Goal: Transaction & Acquisition: Purchase product/service

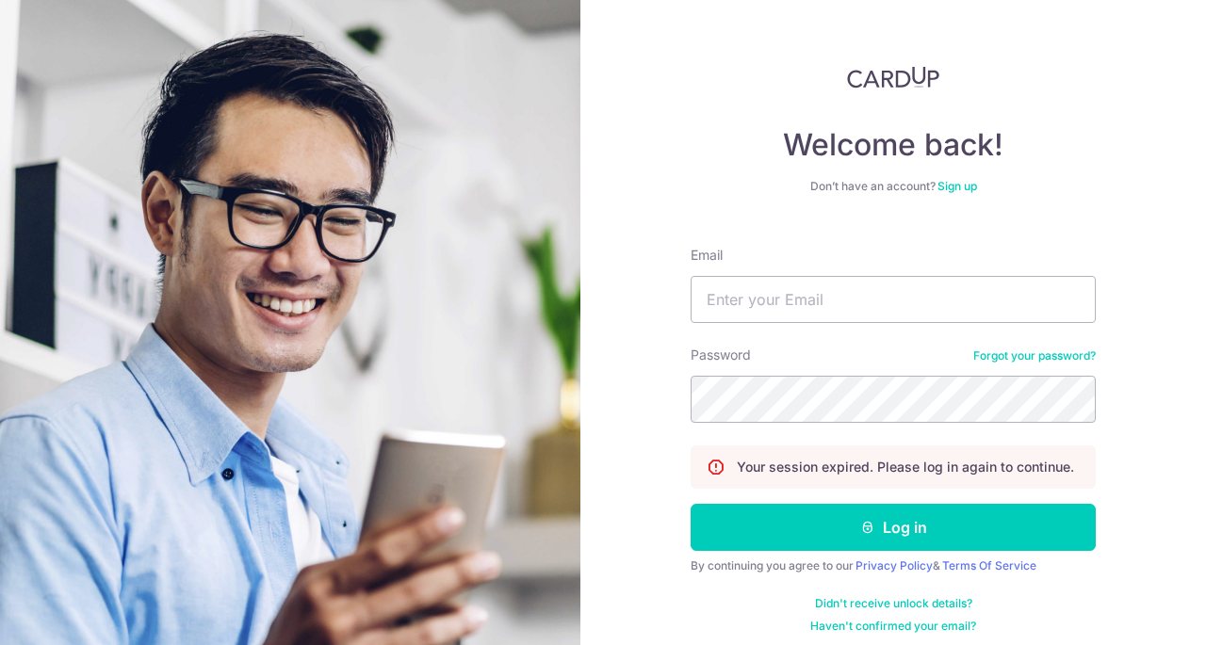
type input "[EMAIL_ADDRESS][DOMAIN_NAME]"
click at [691, 504] on button "Log in" at bounding box center [893, 527] width 405 height 47
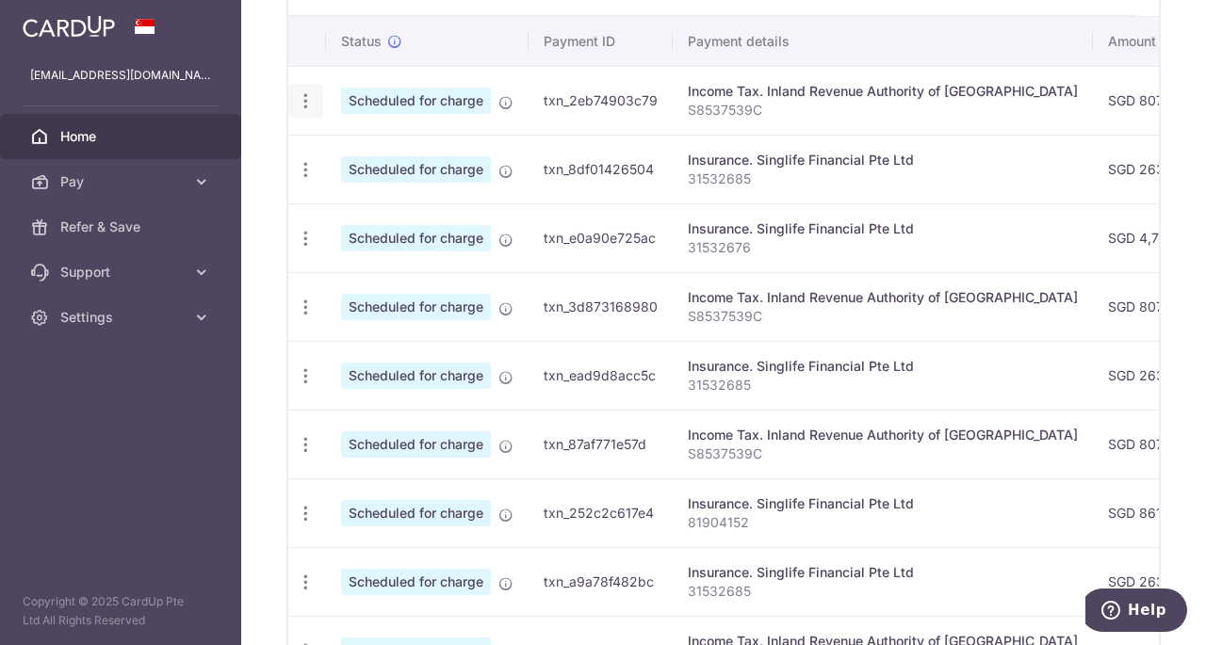
click at [305, 98] on icon "button" at bounding box center [306, 101] width 20 height 20
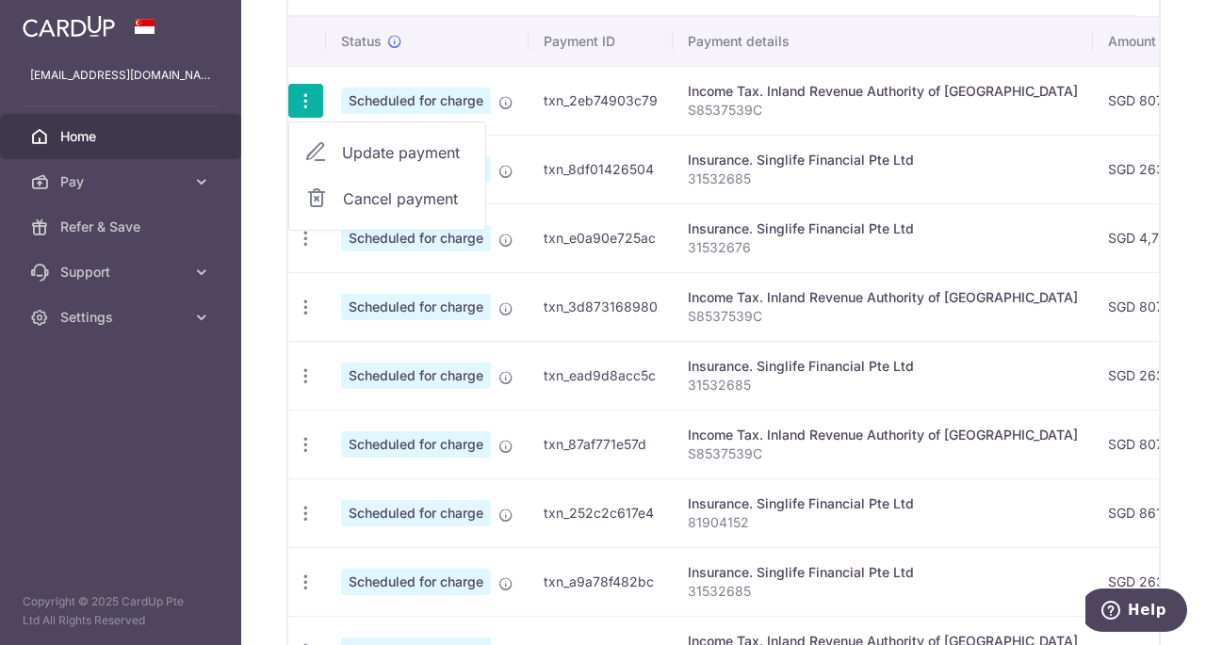
click at [563, 104] on td "txn_2eb74903c79" at bounding box center [600, 100] width 144 height 69
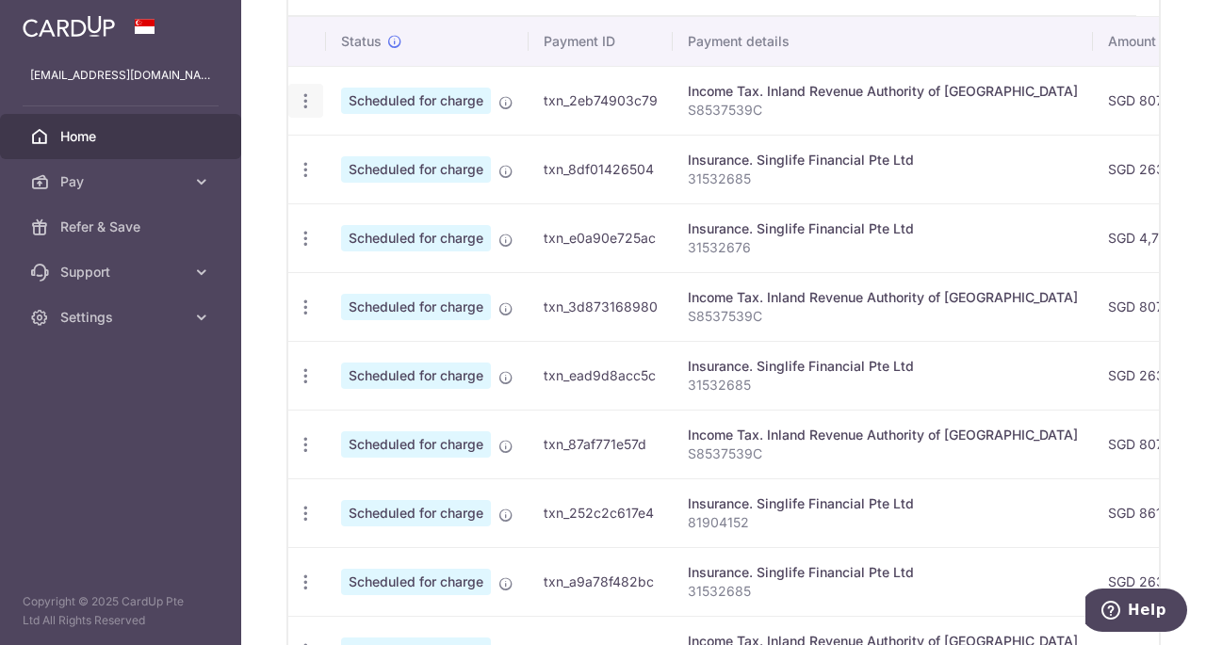
click at [309, 91] on icon "button" at bounding box center [306, 101] width 20 height 20
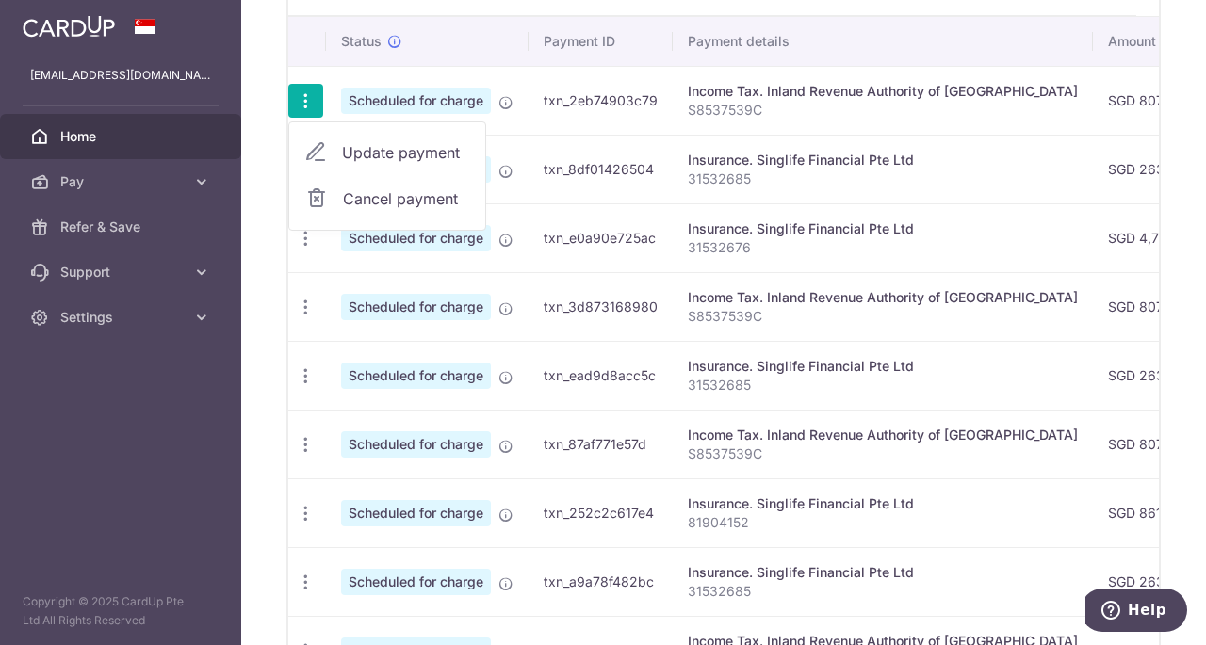
click at [348, 142] on span "Update payment" at bounding box center [406, 152] width 128 height 23
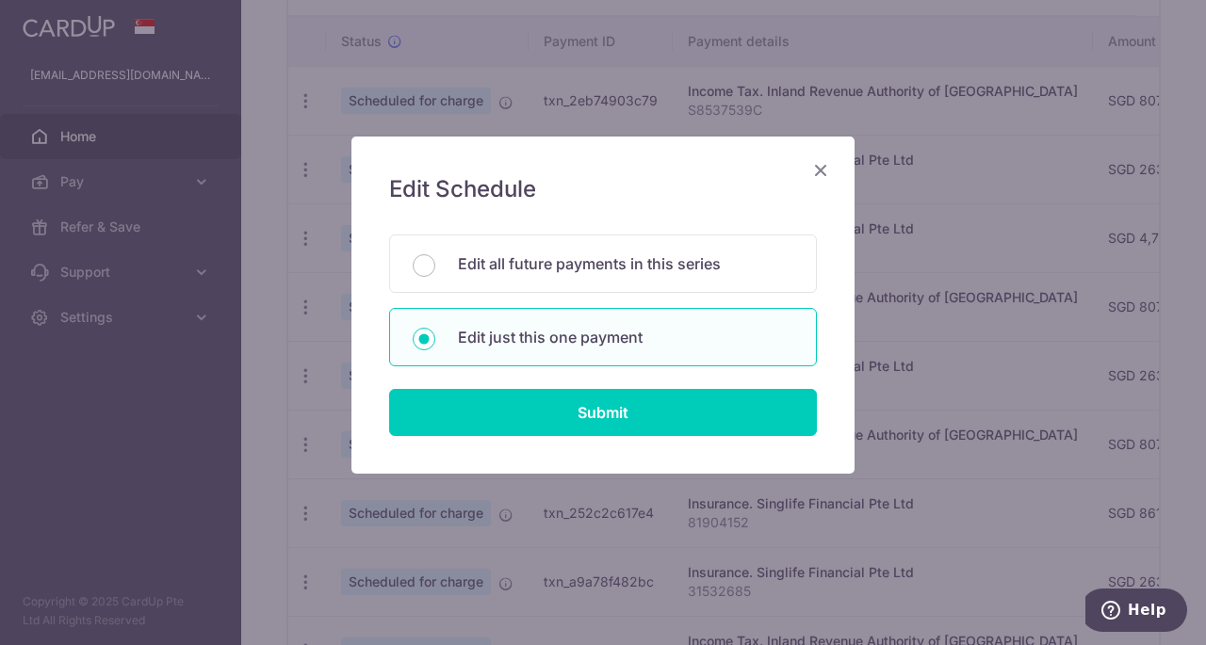
click at [815, 170] on icon "Close" at bounding box center [820, 170] width 23 height 24
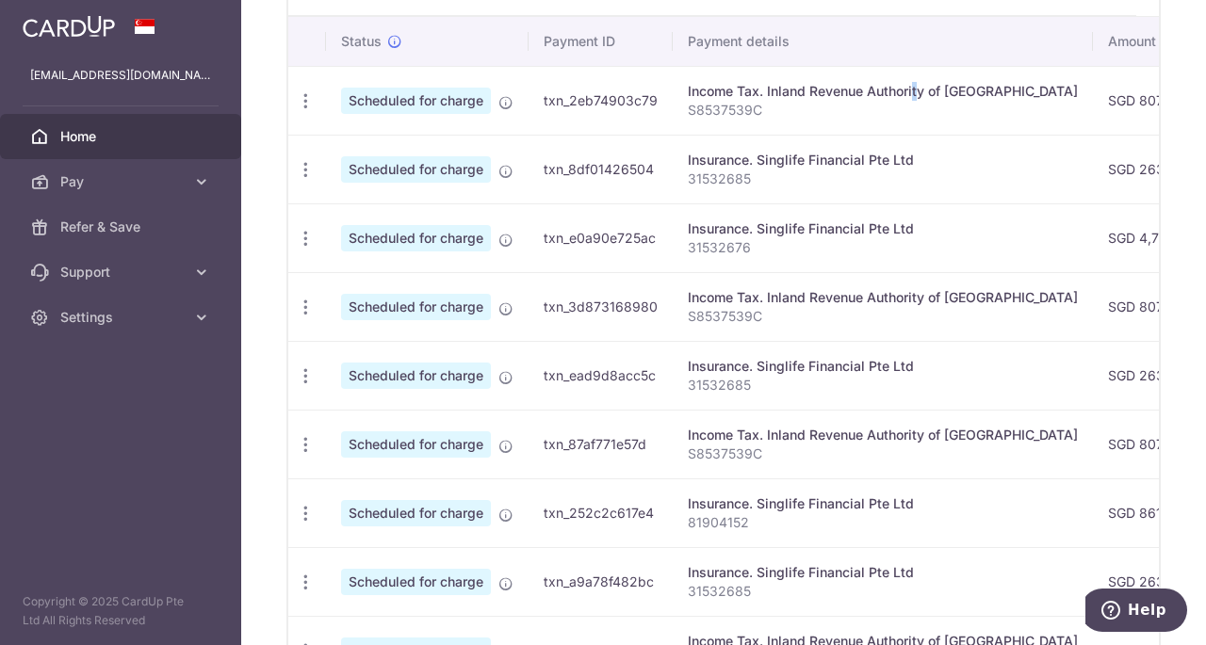
click at [859, 93] on div "Income Tax. Inland Revenue Authority of [GEOGRAPHIC_DATA]" at bounding box center [883, 91] width 390 height 19
click at [310, 91] on icon "button" at bounding box center [306, 101] width 20 height 20
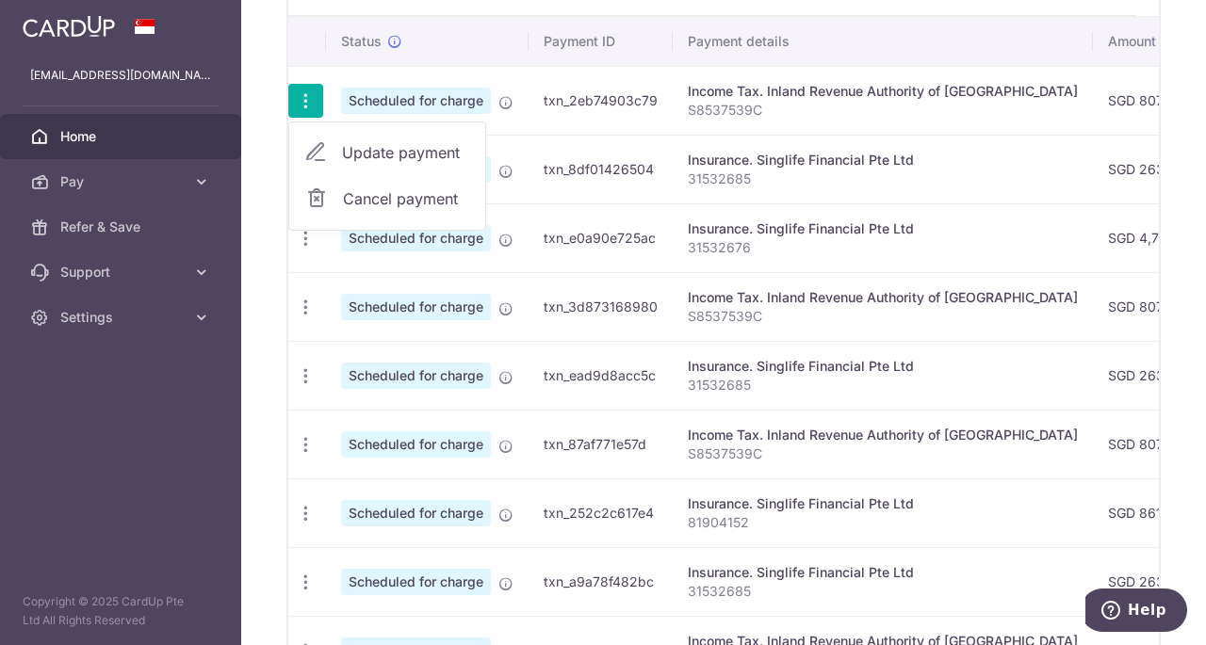
click at [358, 144] on span "Update payment" at bounding box center [406, 152] width 128 height 23
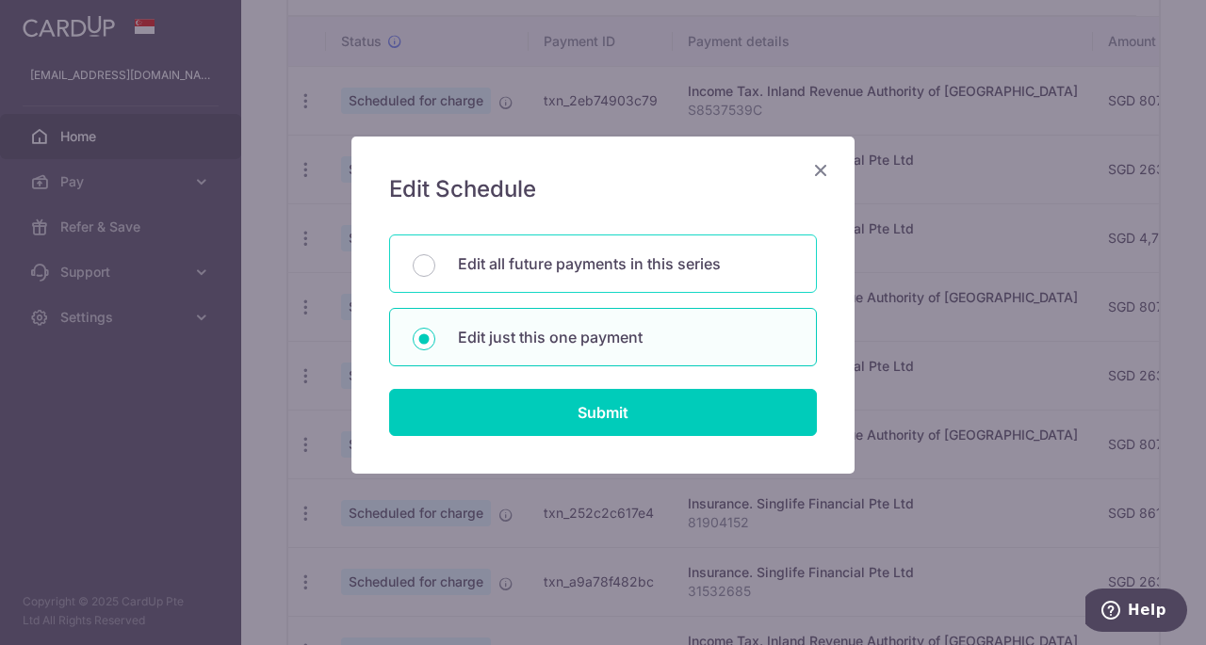
click at [530, 272] on p "Edit all future payments in this series" at bounding box center [625, 263] width 335 height 23
click at [435, 272] on input "Edit all future payments in this series" at bounding box center [424, 265] width 23 height 23
radio input "true"
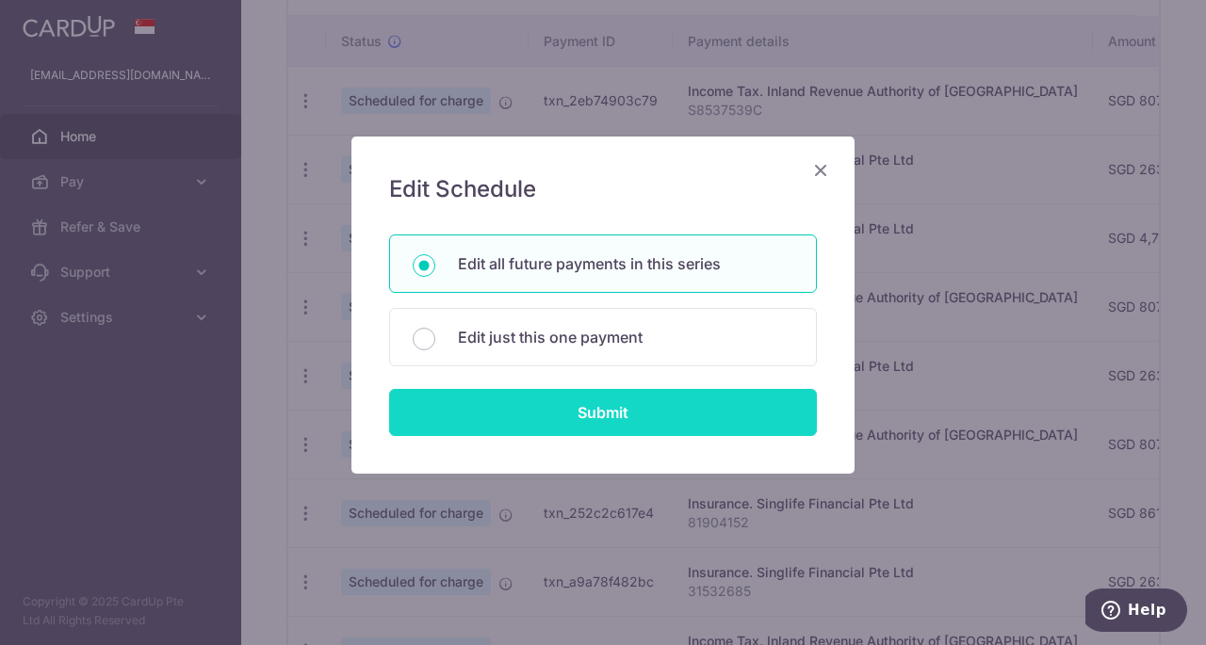
click at [541, 398] on input "Submit" at bounding box center [603, 412] width 428 height 47
radio input "true"
type input "807.24"
type input "S8537539C"
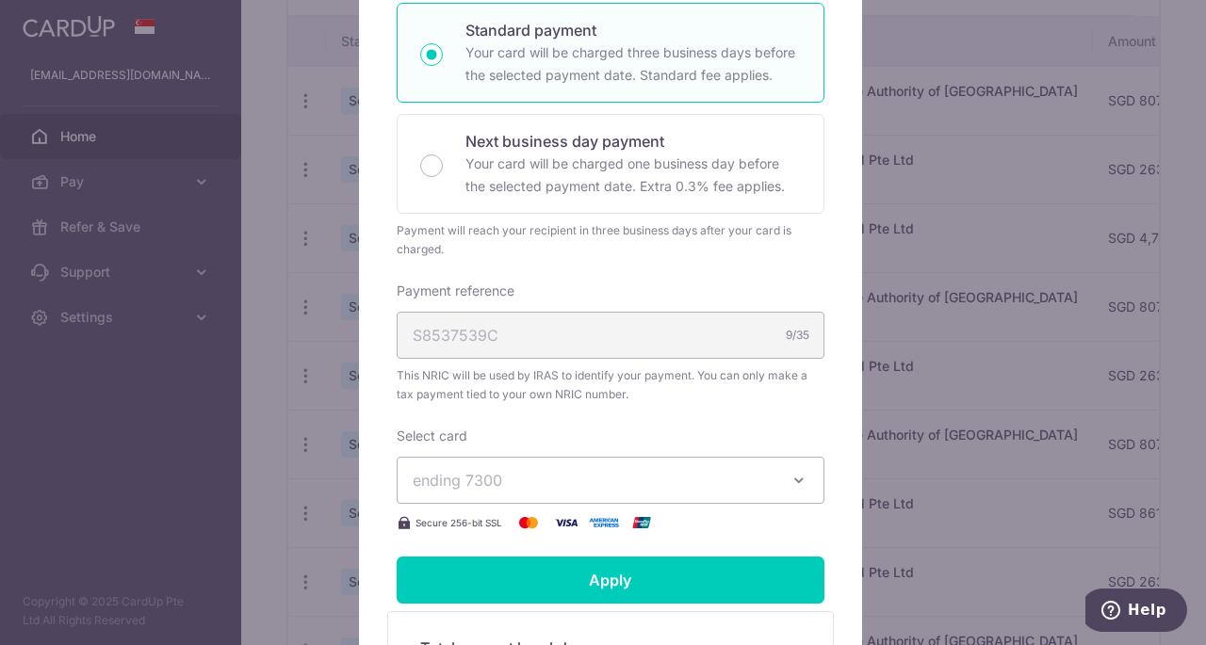
scroll to position [500, 0]
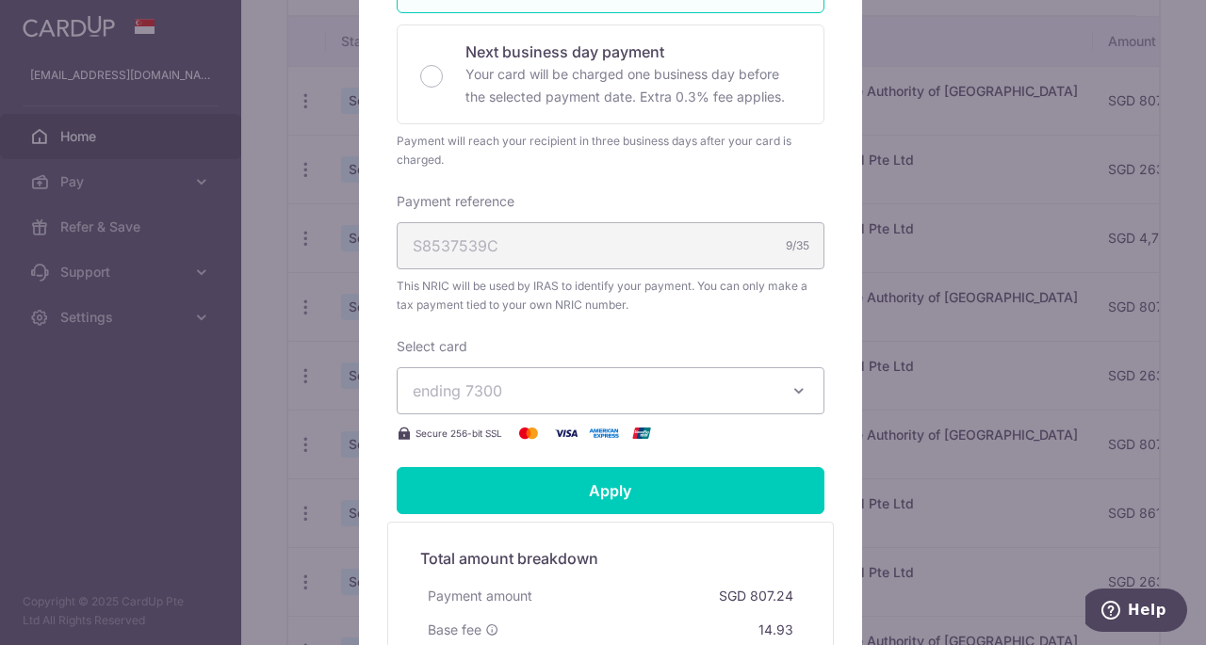
click at [559, 382] on span "ending 7300" at bounding box center [594, 391] width 362 height 23
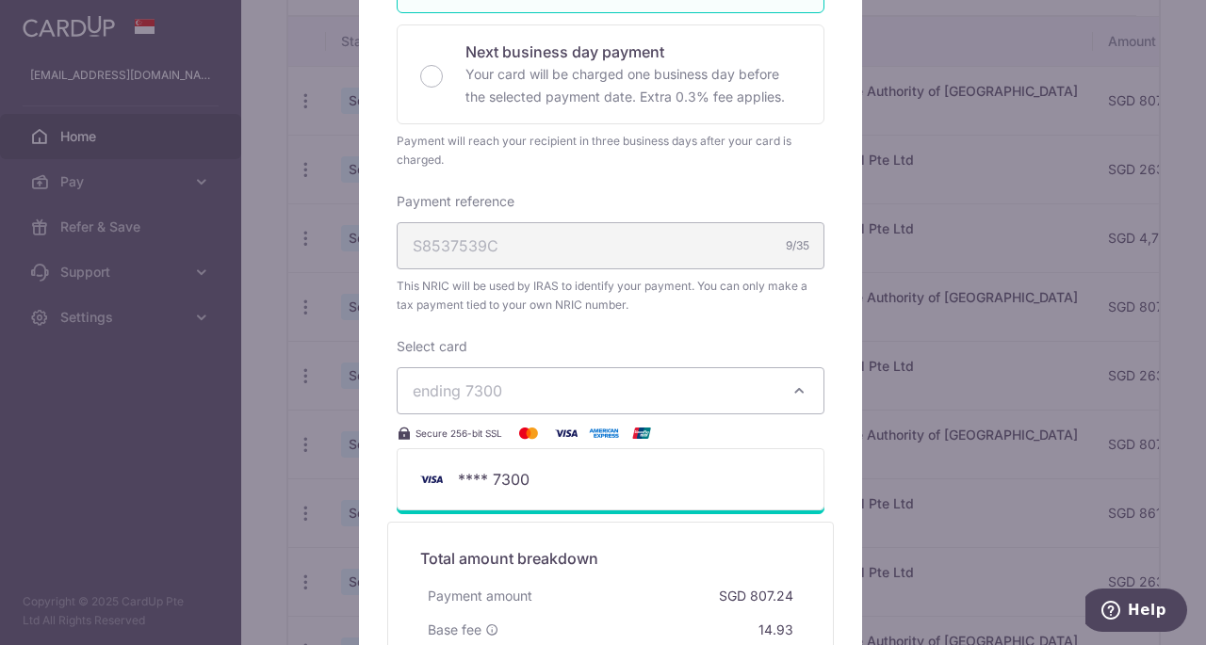
click at [559, 383] on span "ending 7300" at bounding box center [594, 391] width 362 height 23
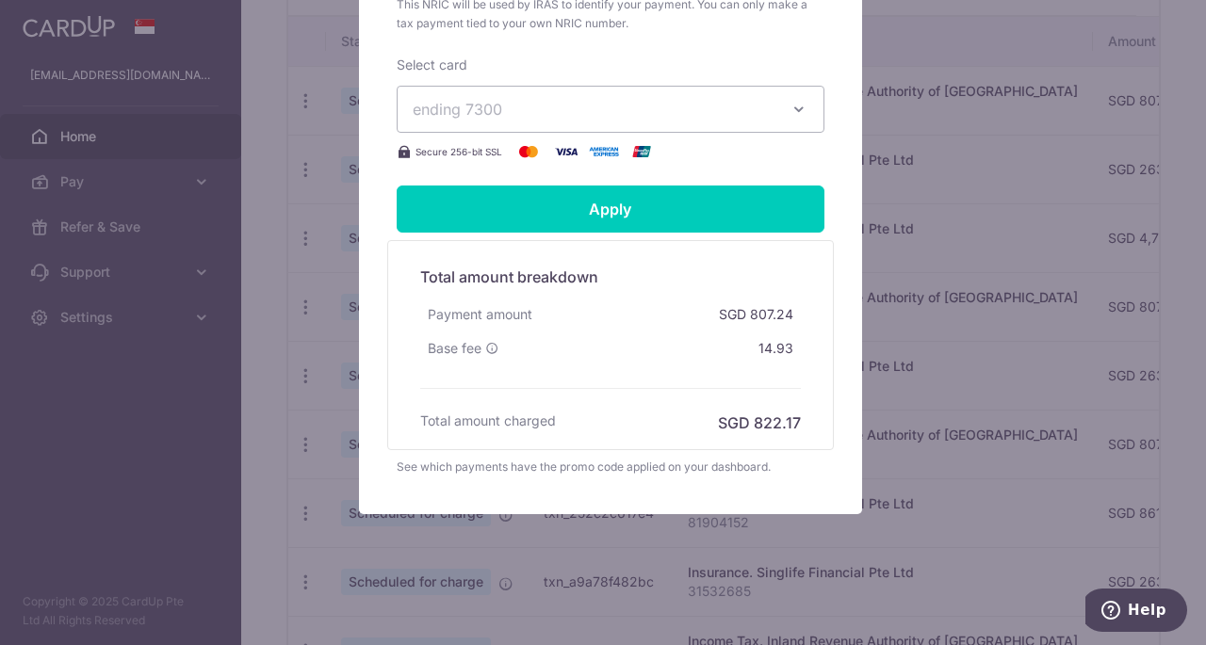
scroll to position [783, 0]
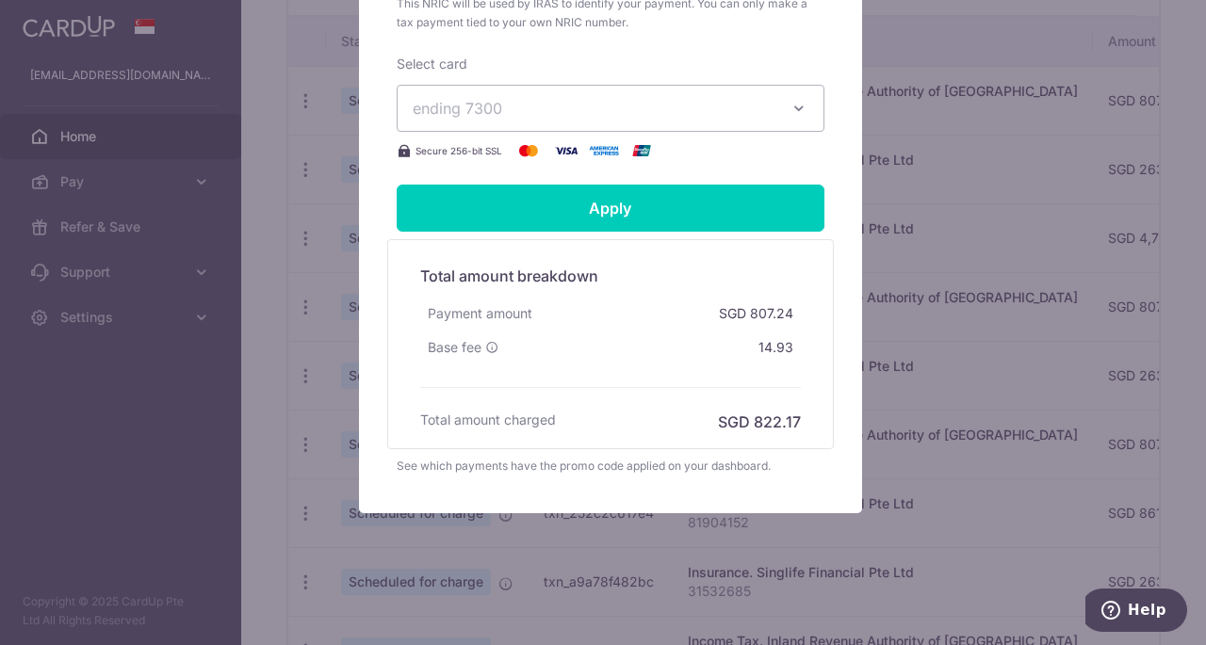
click at [558, 387] on hr at bounding box center [610, 387] width 381 height 1
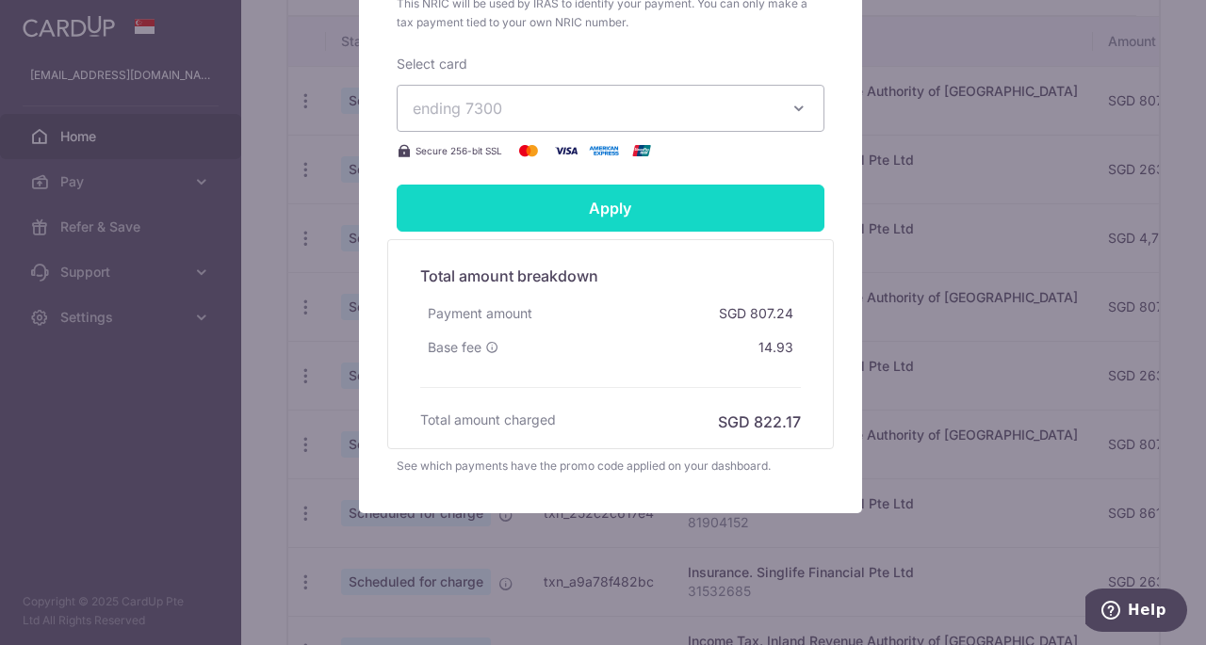
click at [568, 198] on input "Apply" at bounding box center [611, 208] width 428 height 47
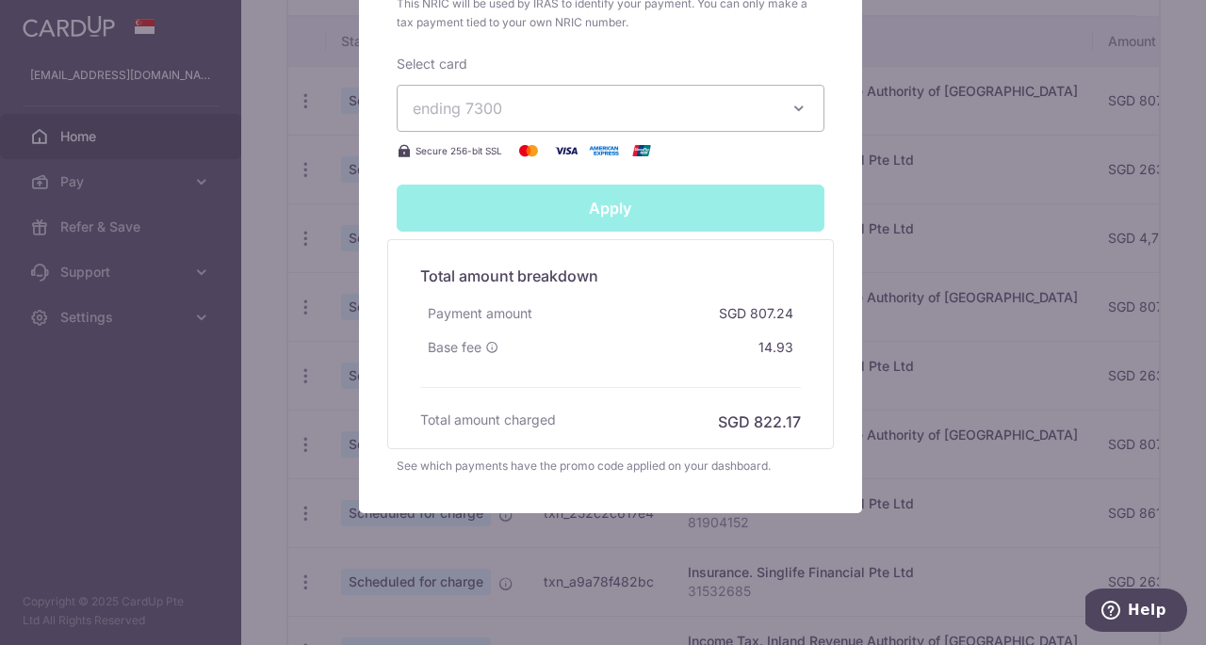
type input "Successfully Applied"
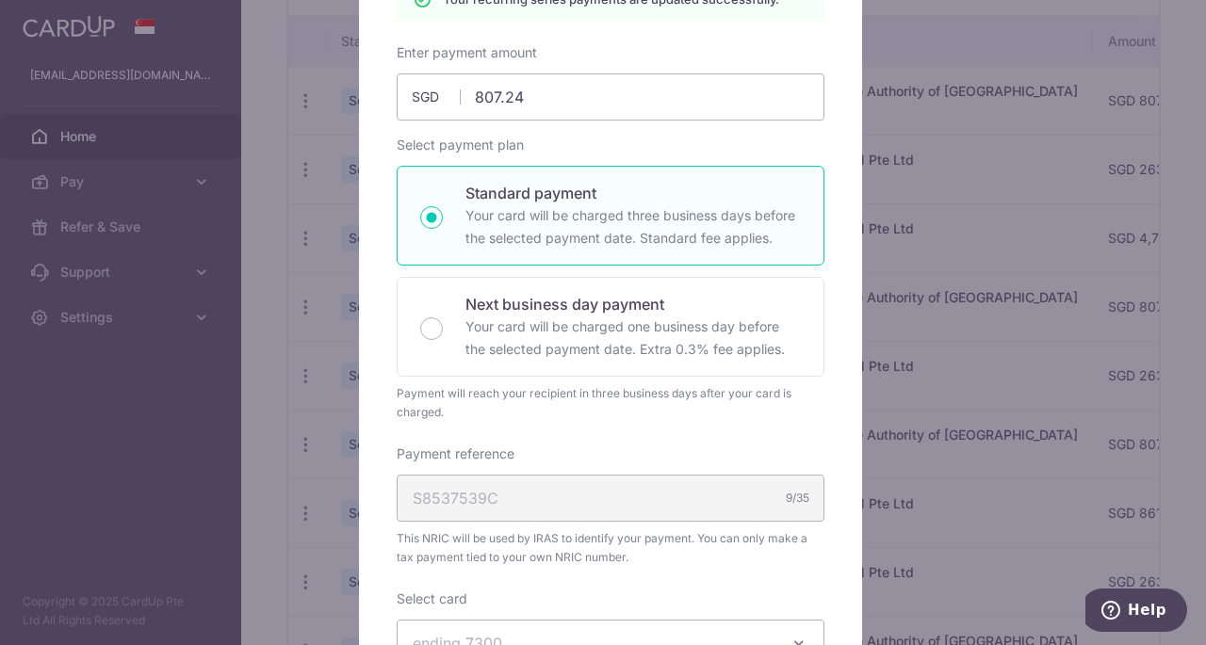
scroll to position [283, 0]
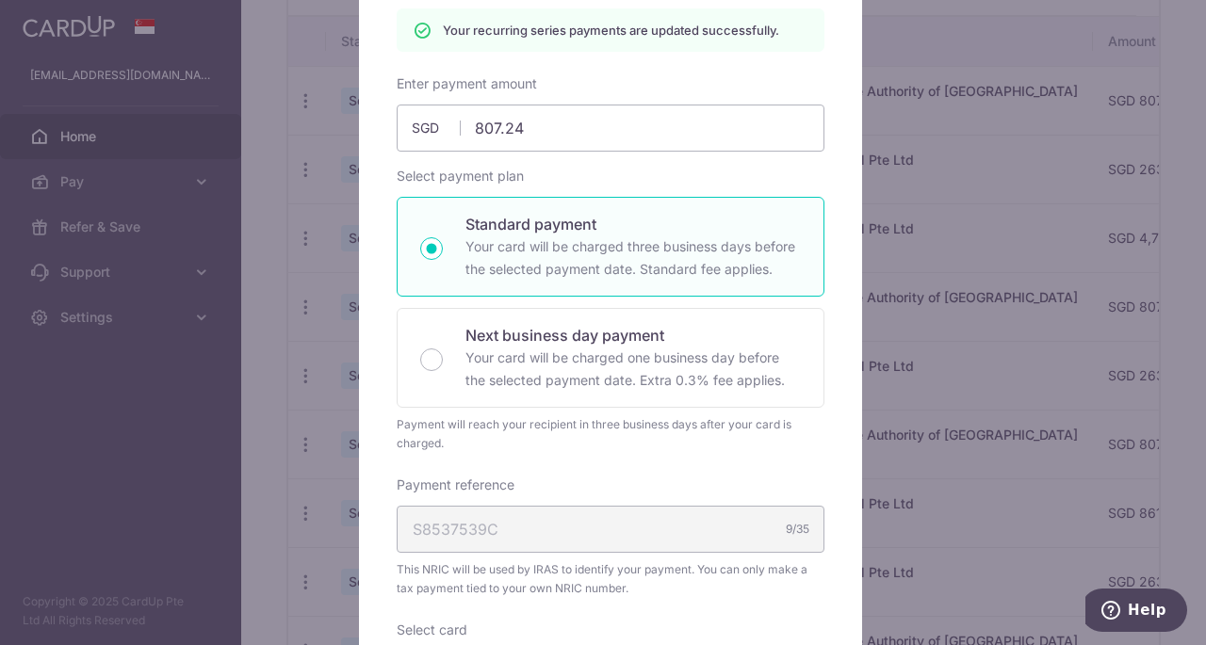
click at [674, 252] on p "Your card will be charged three business days before the selected payment date.…" at bounding box center [632, 258] width 335 height 45
click at [443, 252] on input "Standard payment Your card will be charged three business days before the selec…" at bounding box center [431, 248] width 23 height 23
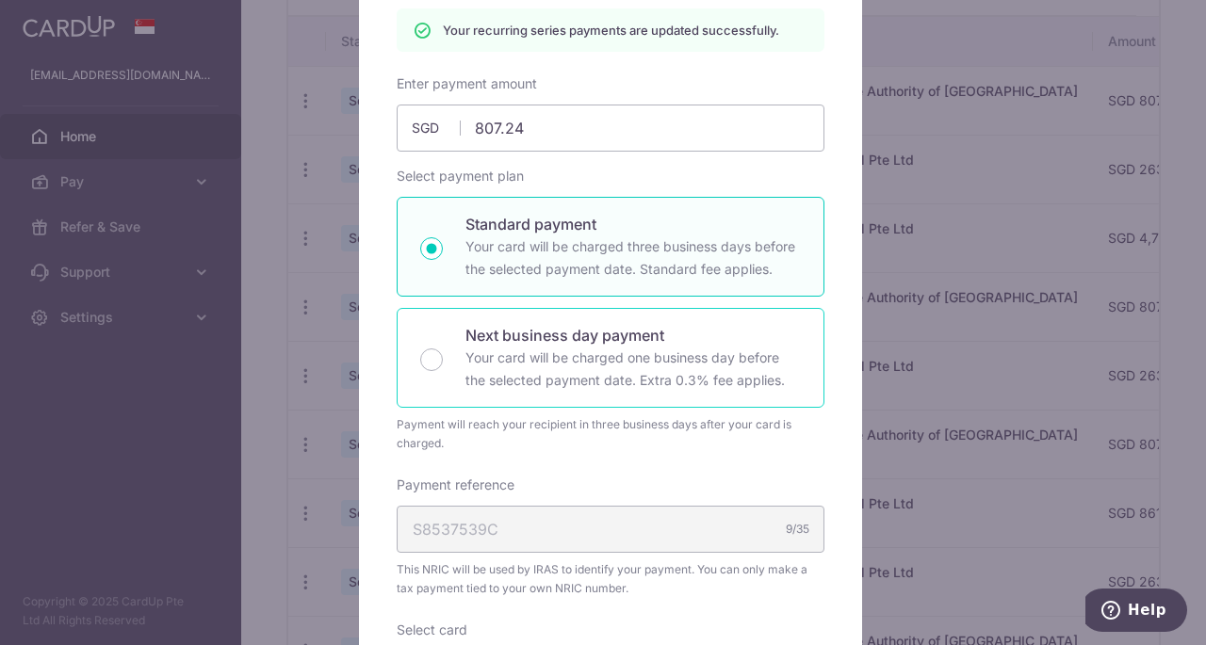
radio input "true"
type input "Apply"
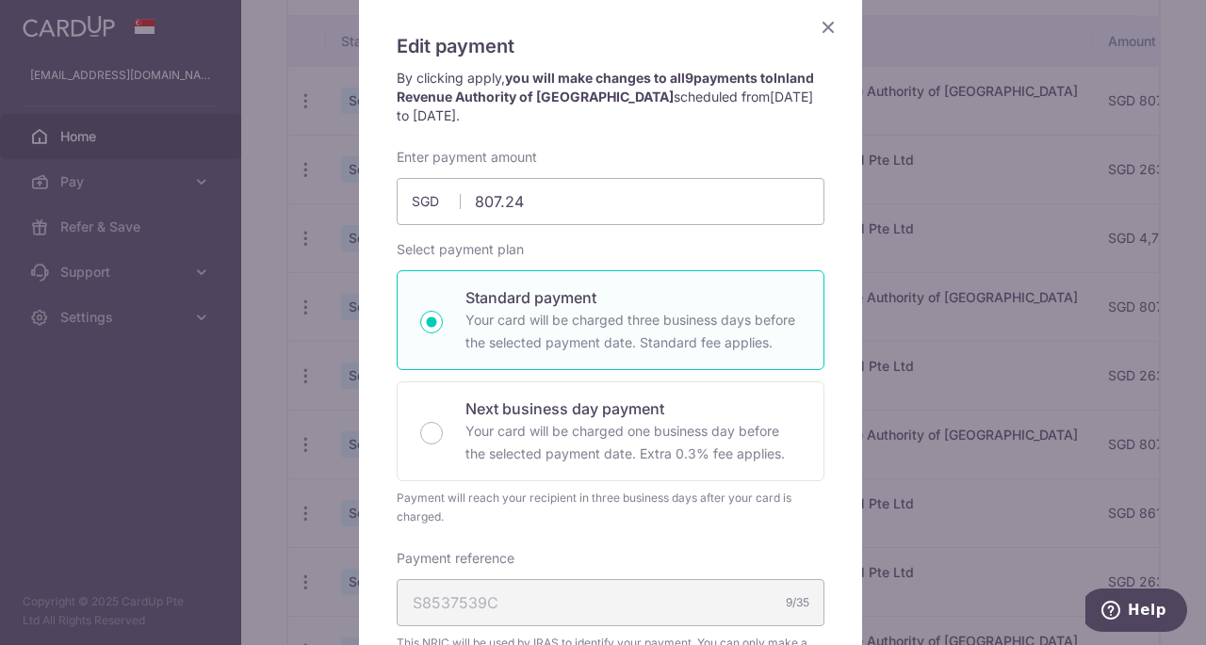
scroll to position [188, 0]
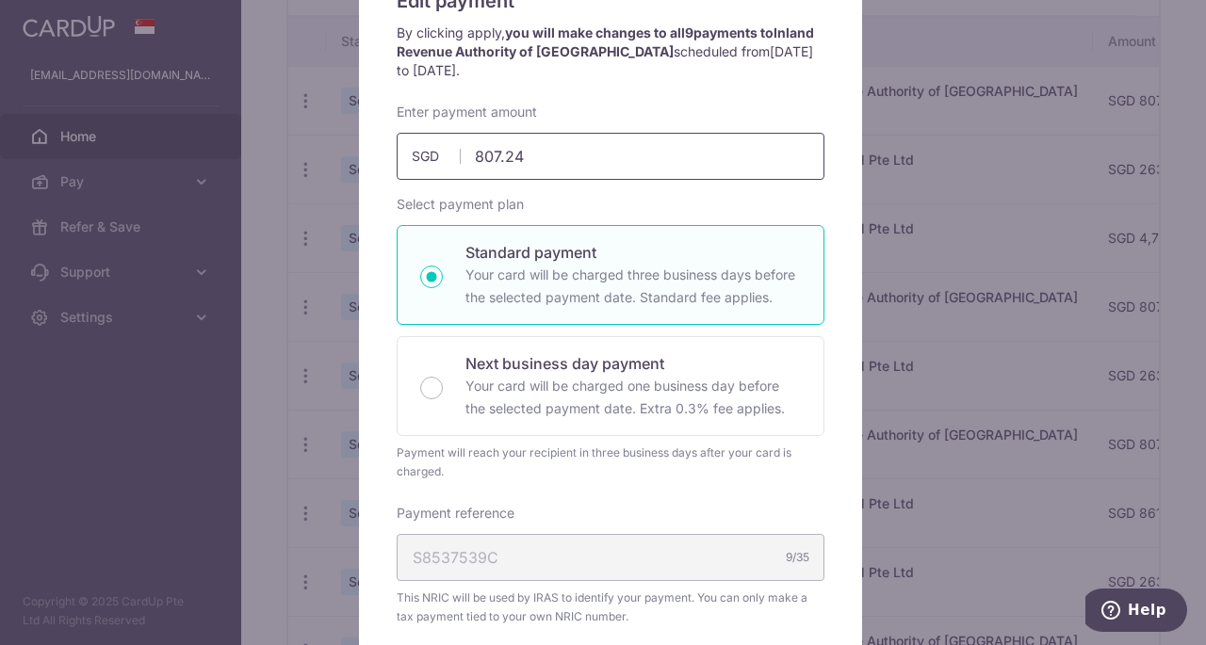
click at [664, 145] on input "807.24" at bounding box center [611, 156] width 428 height 47
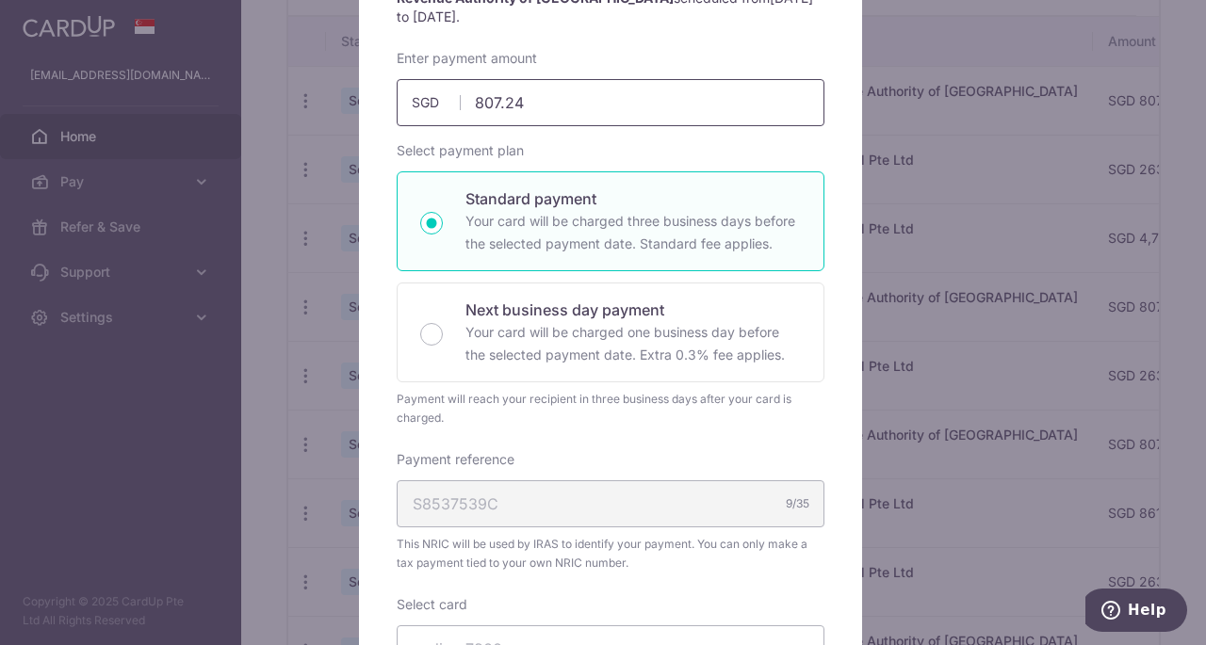
scroll to position [283, 0]
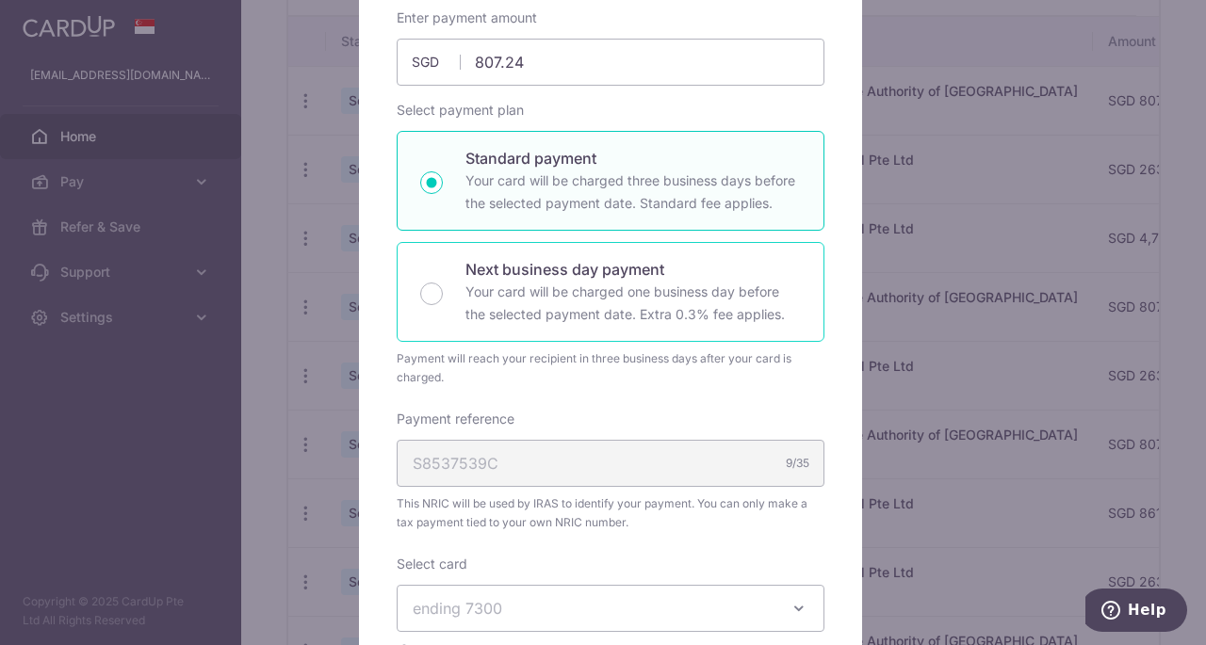
click at [593, 281] on p "Your card will be charged one business day before the selected payment date. Ex…" at bounding box center [632, 303] width 335 height 45
click at [443, 283] on input "Next business day payment Your card will be charged one business day before the…" at bounding box center [431, 294] width 23 height 23
radio input "false"
radio input "true"
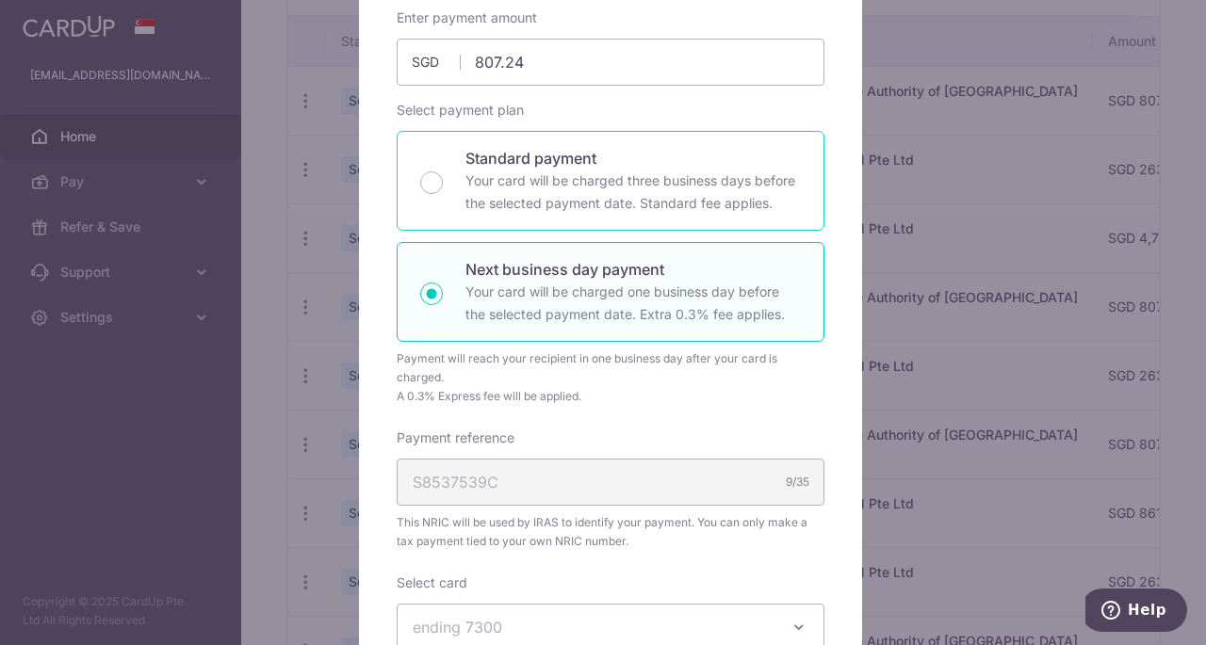
click at [620, 171] on p "Your card will be charged three business days before the selected payment date.…" at bounding box center [632, 192] width 335 height 45
click at [443, 171] on input "Standard payment Your card will be charged three business days before the selec…" at bounding box center [431, 182] width 23 height 23
radio input "true"
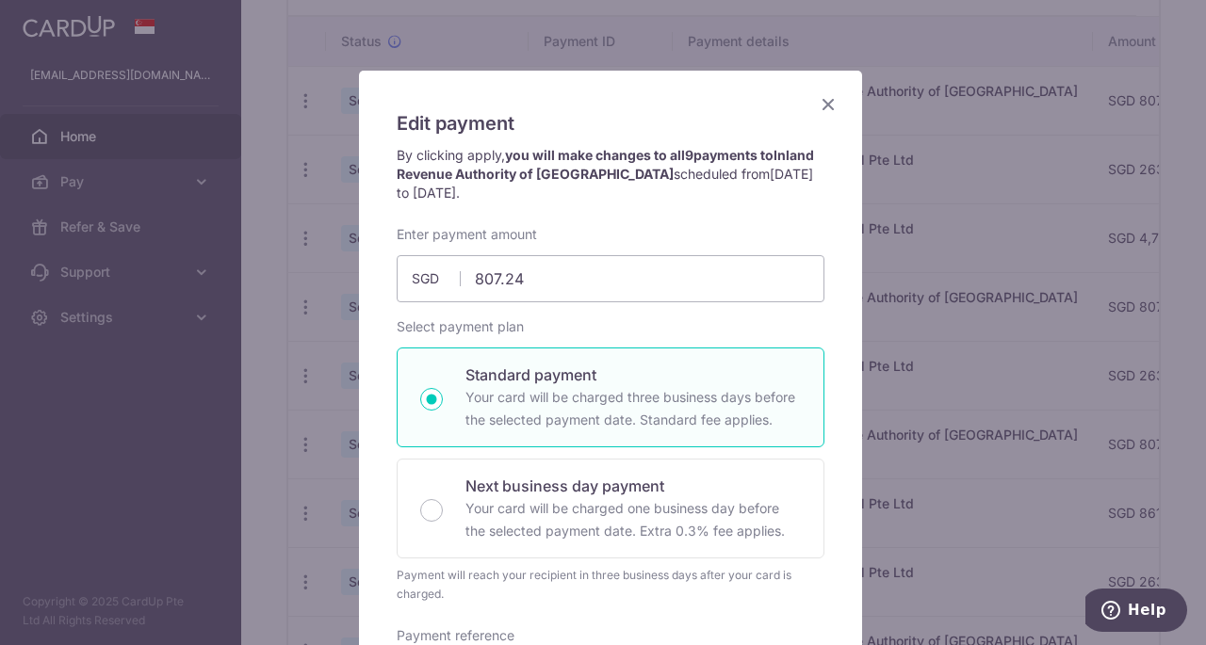
scroll to position [0, 0]
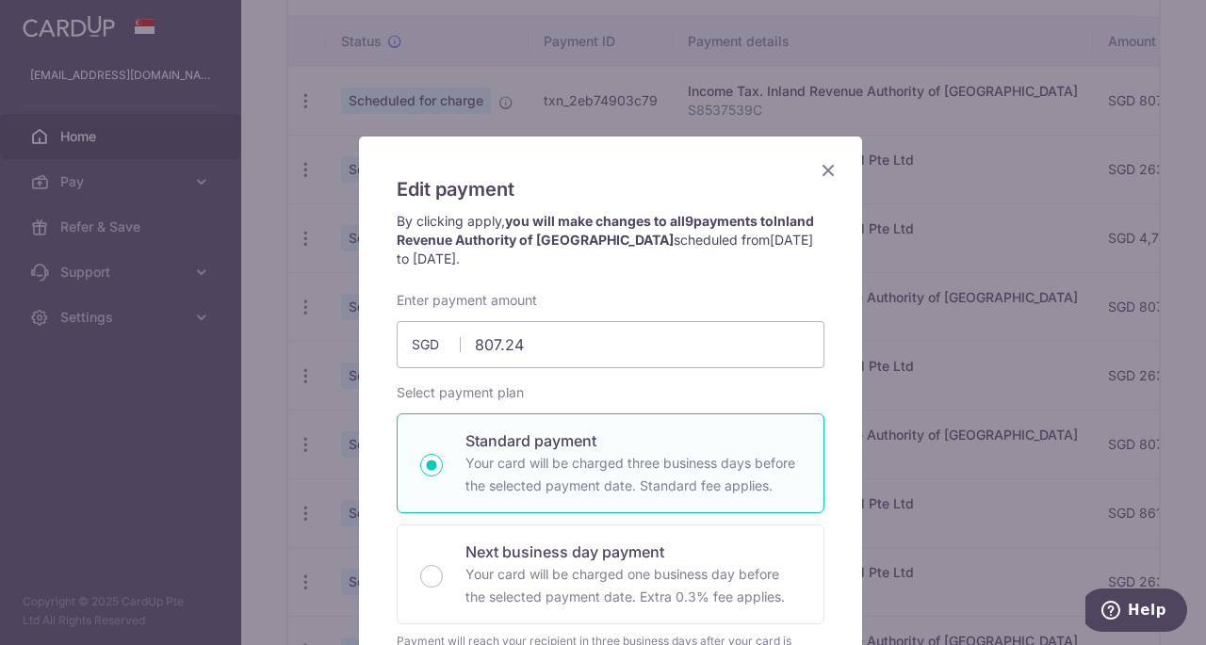
click at [825, 174] on icon "Close" at bounding box center [828, 170] width 23 height 24
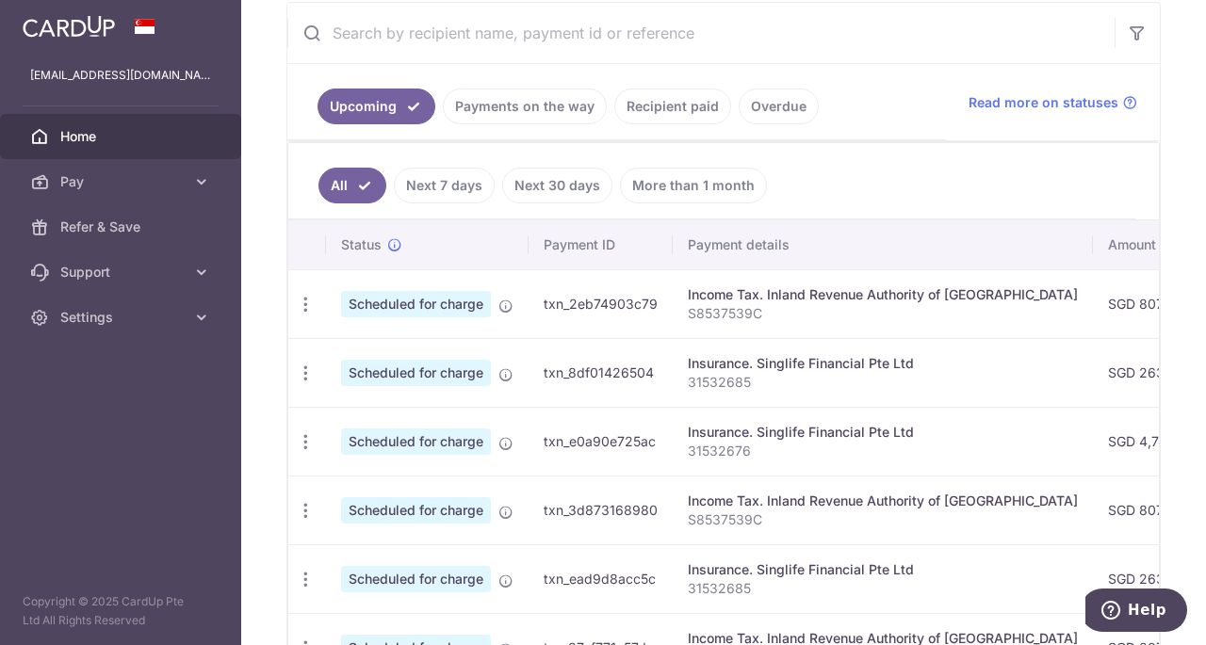
scroll to position [188, 0]
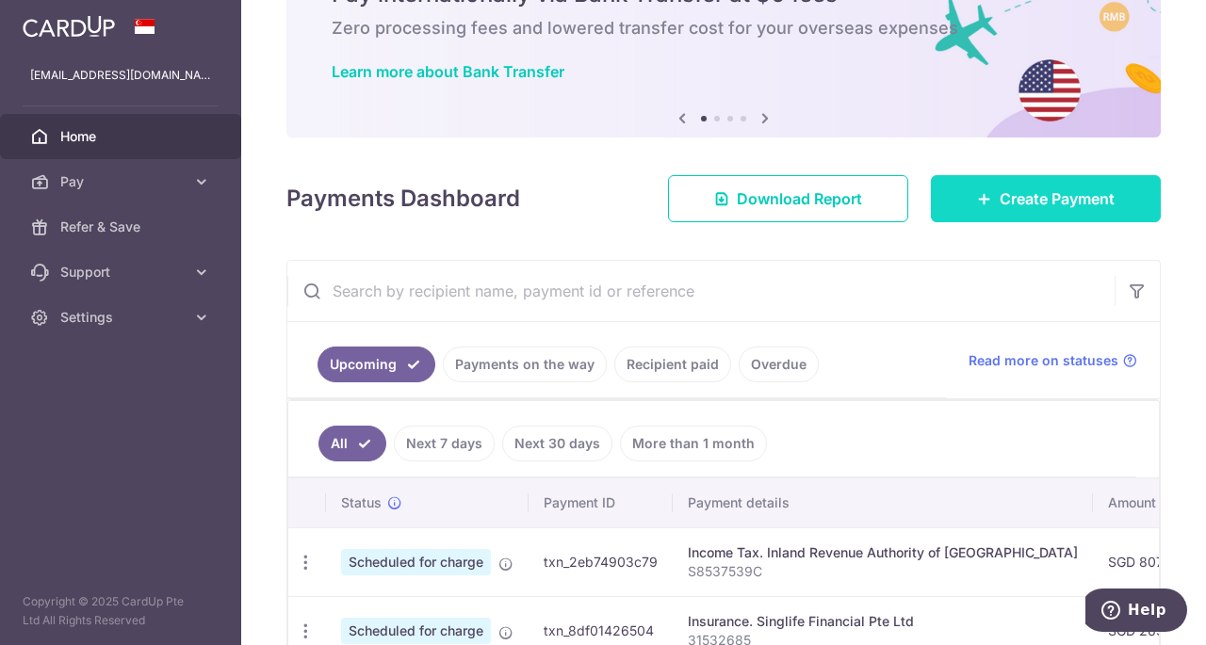
scroll to position [188, 0]
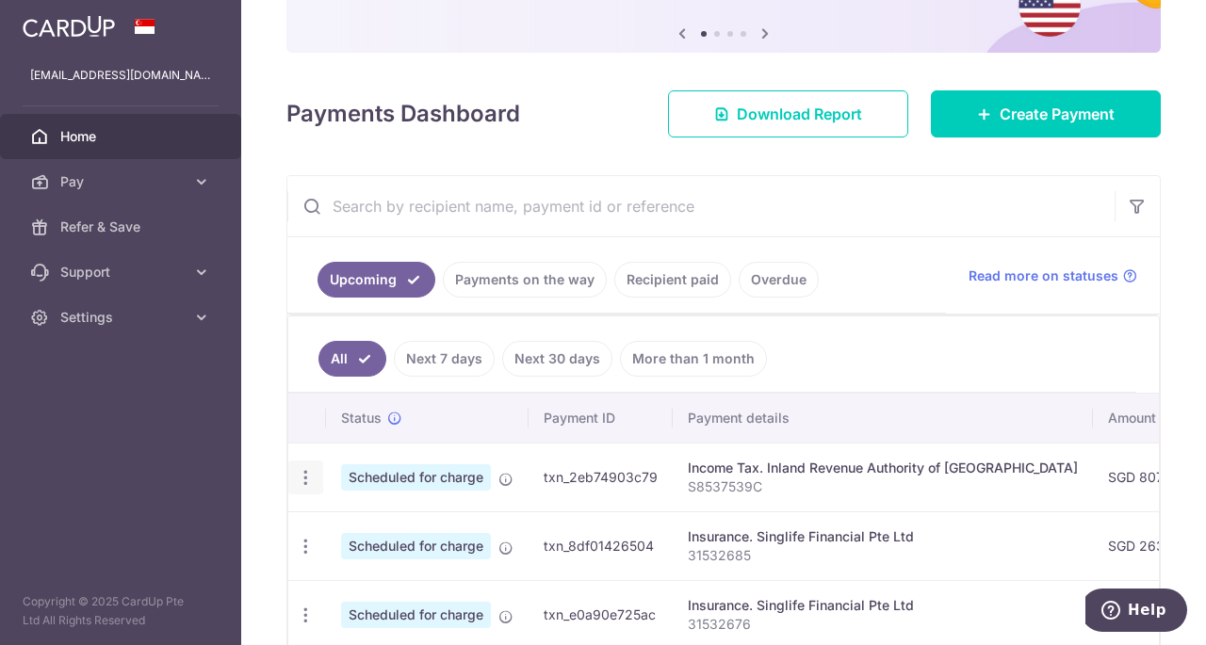
click at [307, 476] on icon "button" at bounding box center [306, 478] width 20 height 20
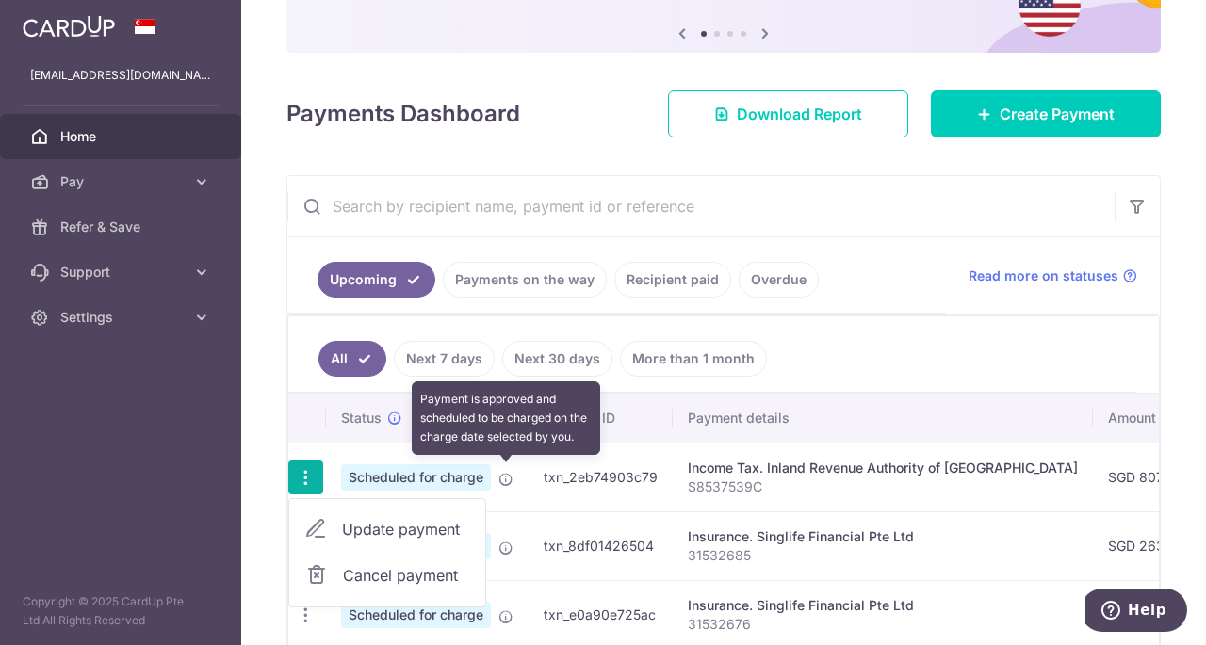
click at [507, 474] on icon at bounding box center [505, 479] width 15 height 15
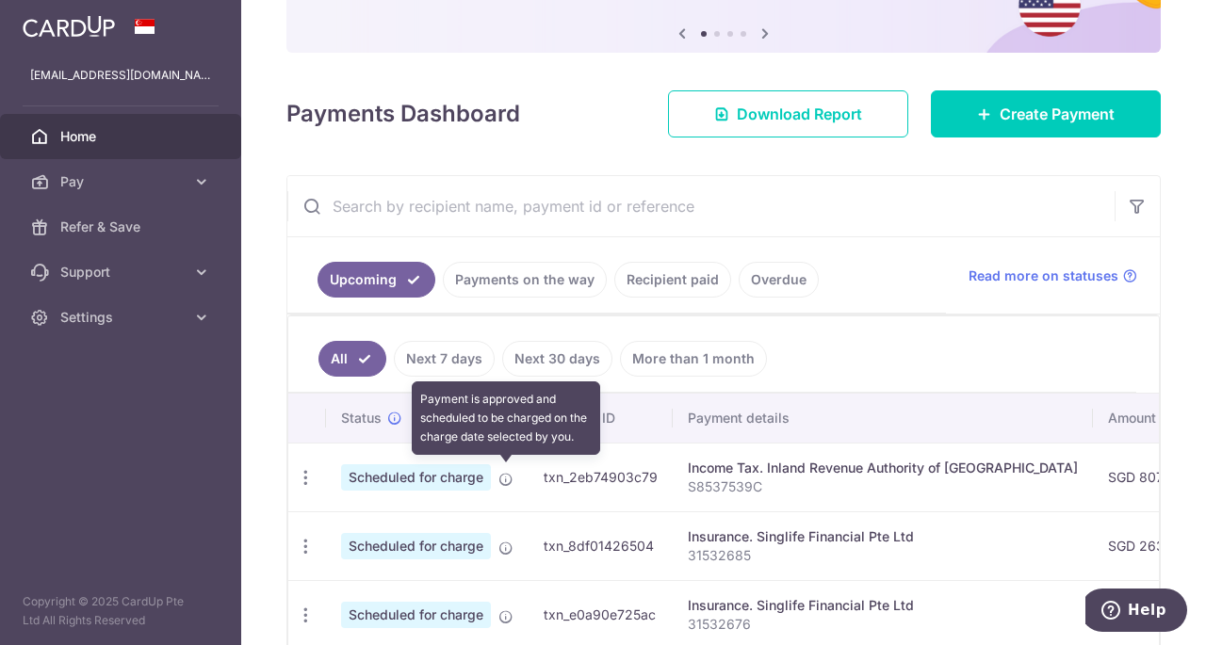
click at [507, 473] on icon at bounding box center [505, 479] width 15 height 15
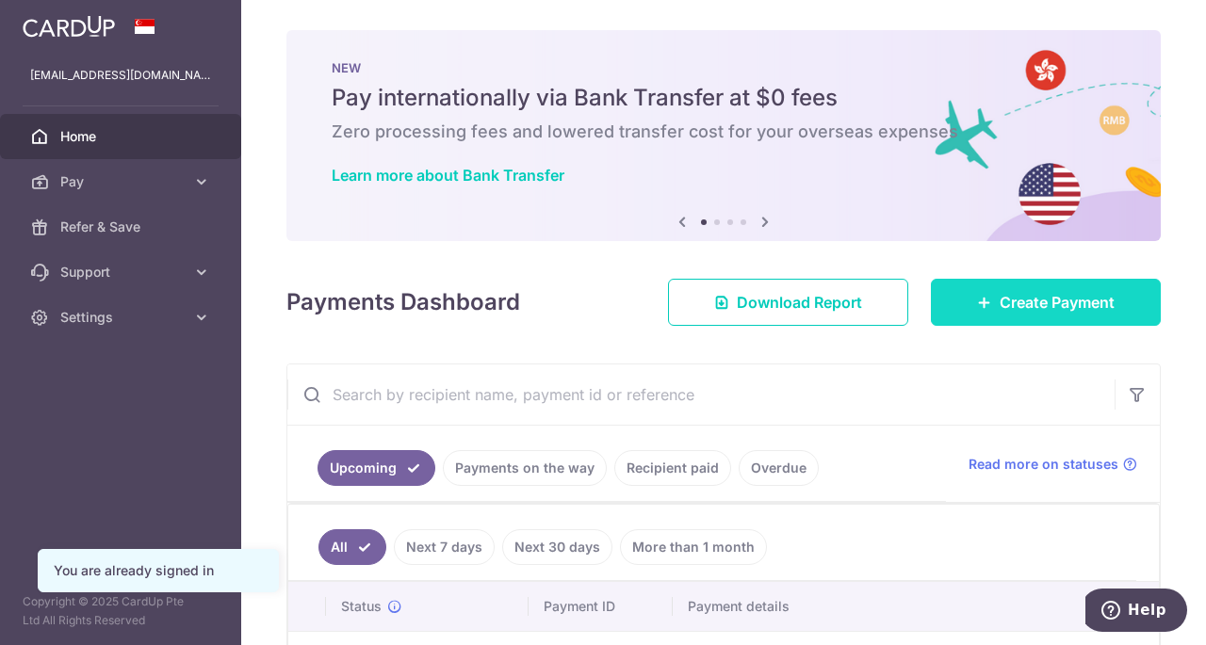
click at [977, 306] on icon at bounding box center [984, 302] width 15 height 15
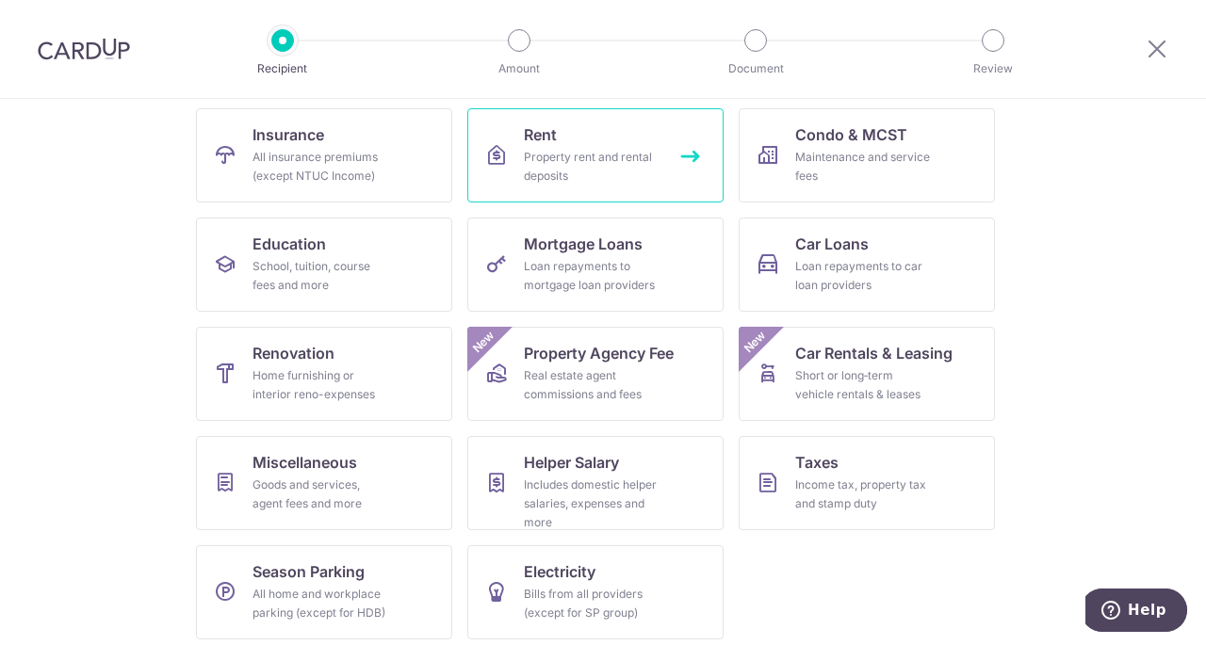
scroll to position [196, 0]
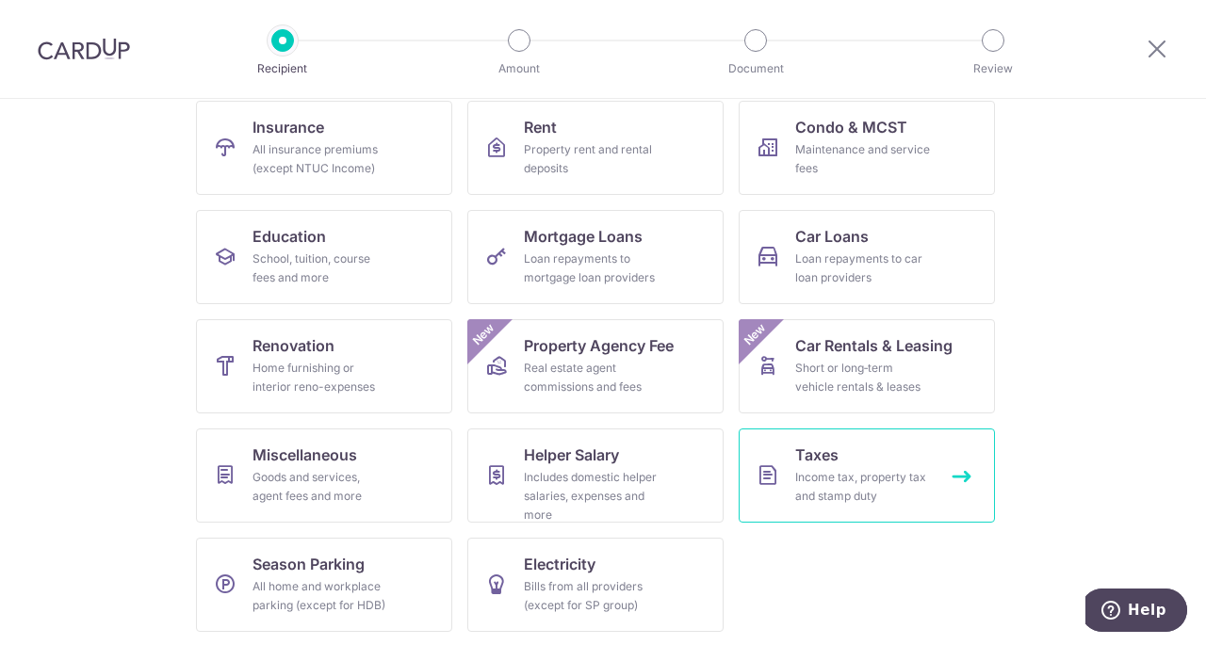
click at [831, 461] on span "Taxes" at bounding box center [816, 455] width 43 height 23
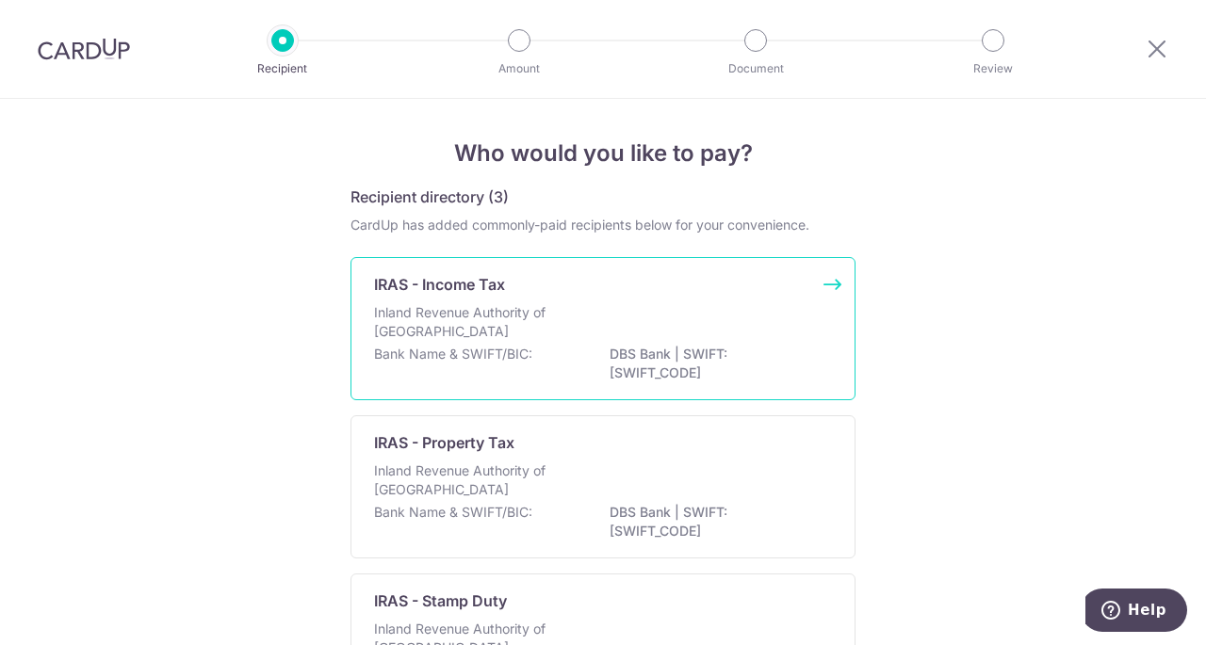
click at [731, 333] on div "Inland Revenue Authority of Singapore" at bounding box center [603, 323] width 458 height 41
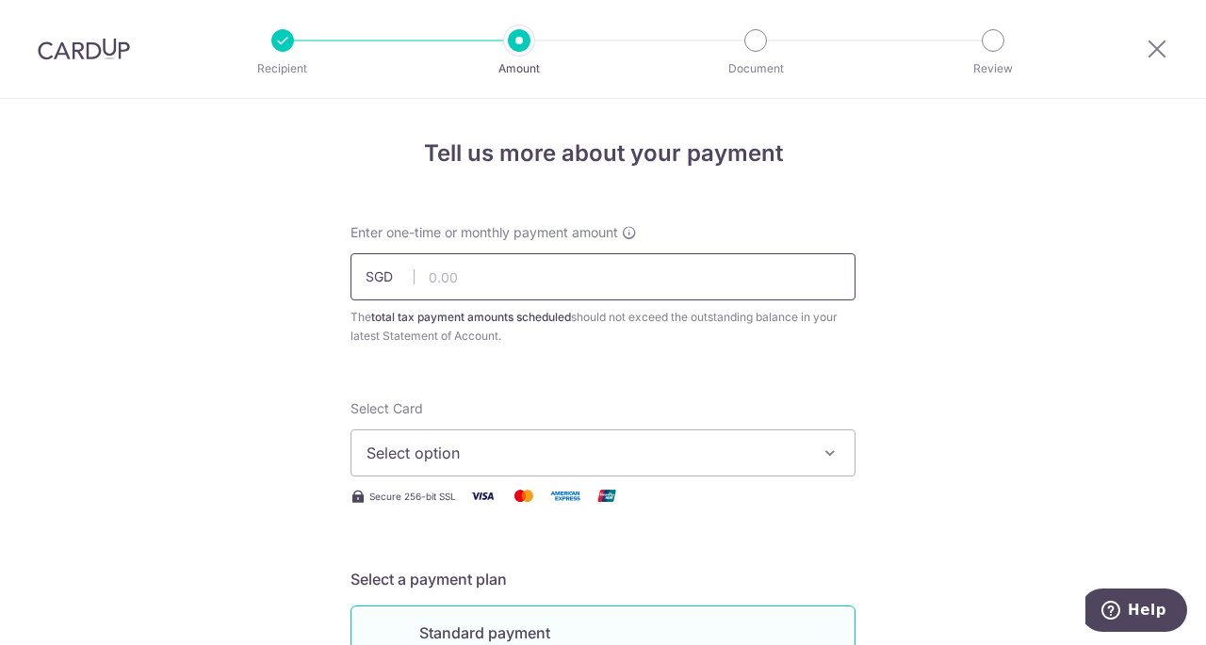
drag, startPoint x: 0, startPoint y: 0, endPoint x: 577, endPoint y: 280, distance: 640.8
click at [577, 280] on input "text" at bounding box center [602, 276] width 505 height 47
type input "807.24"
click at [507, 446] on span "Select option" at bounding box center [585, 453] width 439 height 23
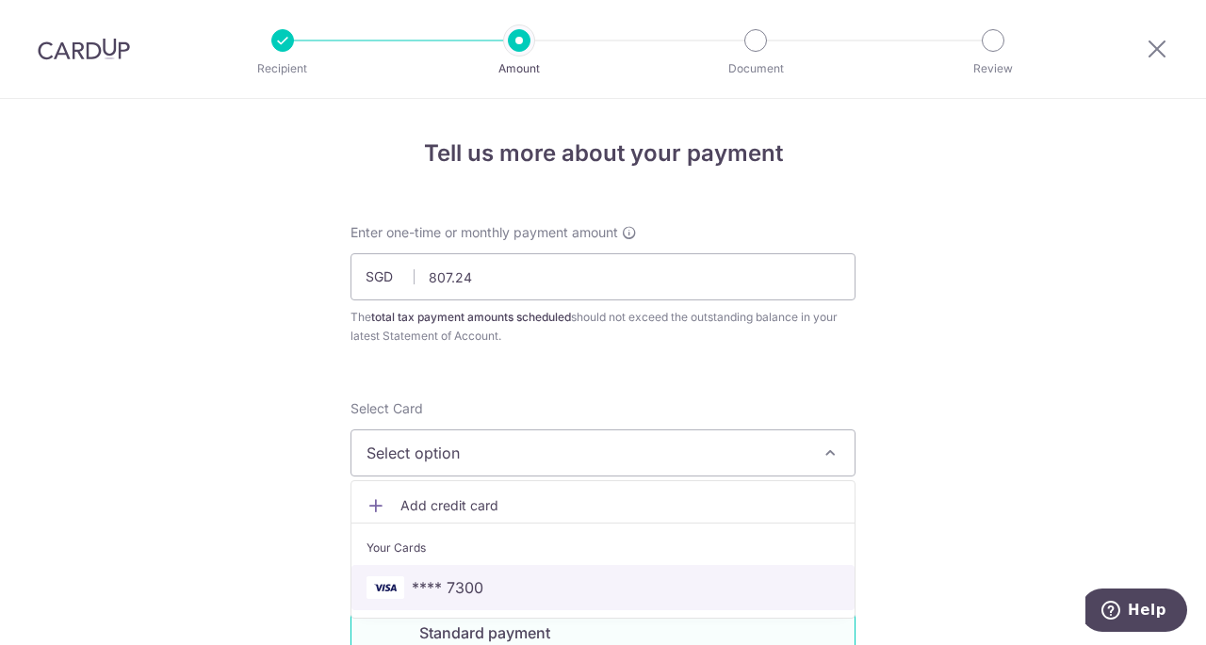
click at [457, 595] on span "**** 7300" at bounding box center [448, 588] width 72 height 23
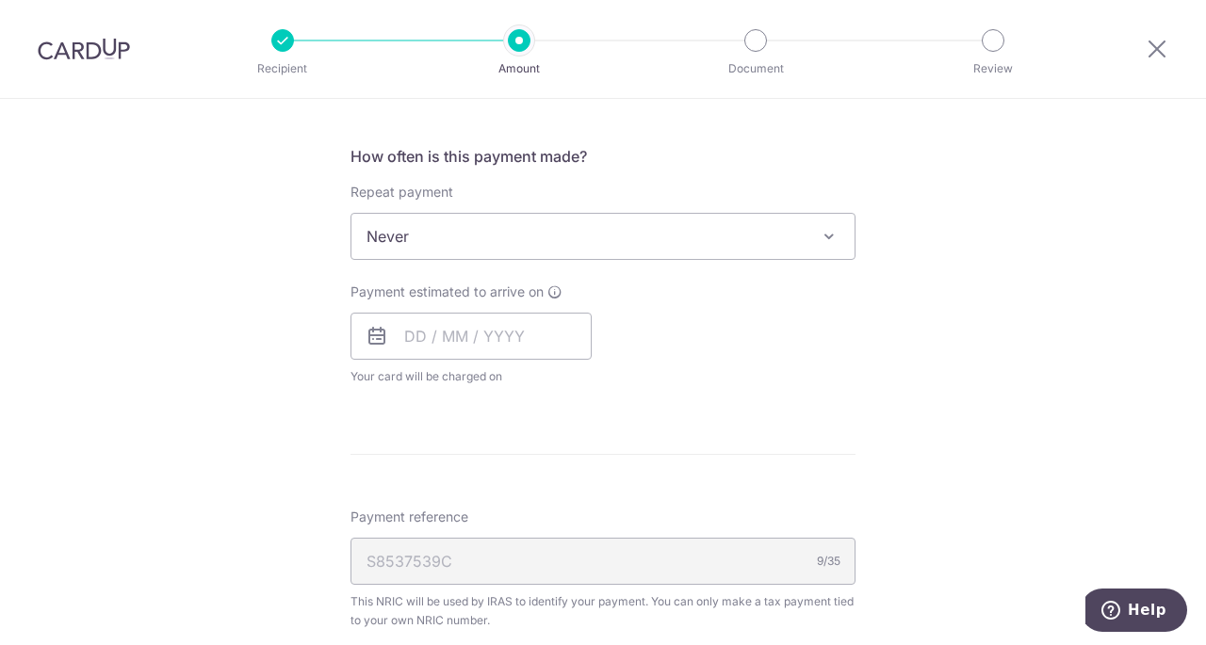
scroll to position [754, 0]
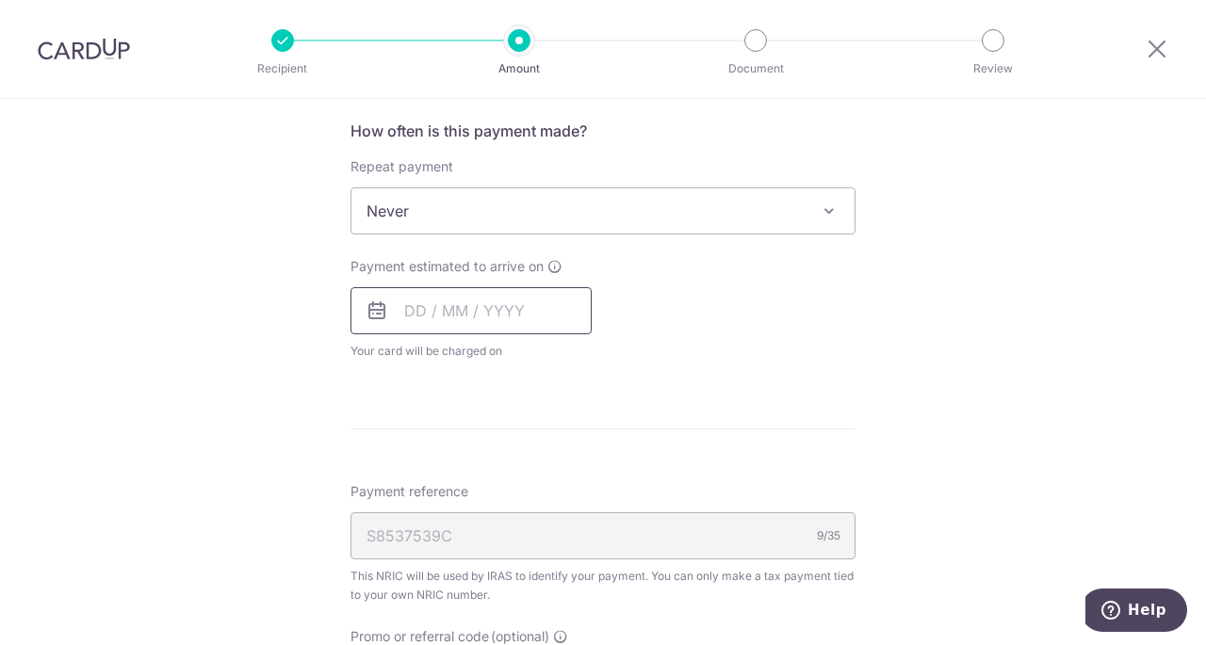
click at [569, 305] on input "text" at bounding box center [470, 310] width 241 height 47
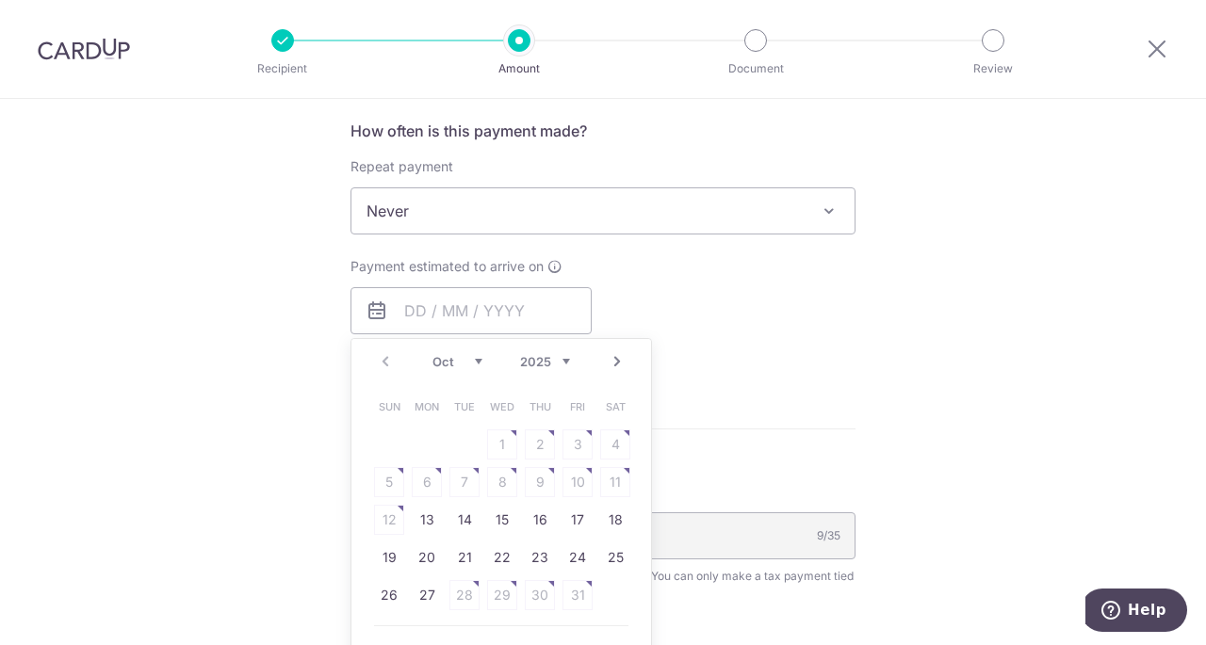
click at [467, 348] on div "Prev Next Oct Nov [DATE] 2026" at bounding box center [501, 361] width 300 height 45
click at [463, 359] on select "Oct Nov Dec" at bounding box center [457, 361] width 50 height 15
click at [458, 475] on table "Sun Mon Tue Wed Thu Fri Sat 1 2 3 4 5 6 7 8 9 10 11 12 13 14 15 16 17 18 19 20 …" at bounding box center [502, 520] width 264 height 264
click at [460, 486] on table "Sun Mon Tue Wed Thu Fri Sat 1 2 3 4 5 6 7 8 9 10 11 12 13 14 15 16 17 18 19 20 …" at bounding box center [502, 520] width 264 height 264
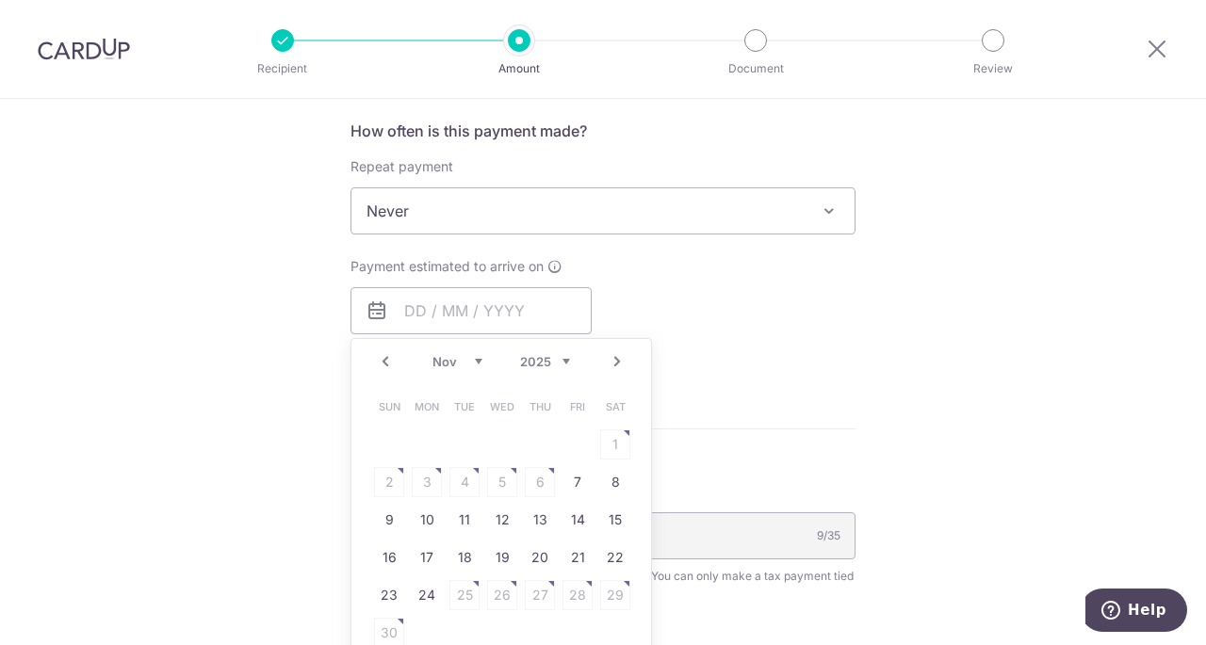
click at [460, 486] on table "Sun Mon Tue Wed Thu Fri Sat 1 2 3 4 5 6 7 8 9 10 11 12 13 14 15 16 17 18 19 20 …" at bounding box center [502, 520] width 264 height 264
click at [384, 352] on link "Prev" at bounding box center [385, 361] width 23 height 23
click at [422, 586] on link "27" at bounding box center [427, 595] width 30 height 30
type input "[DATE]"
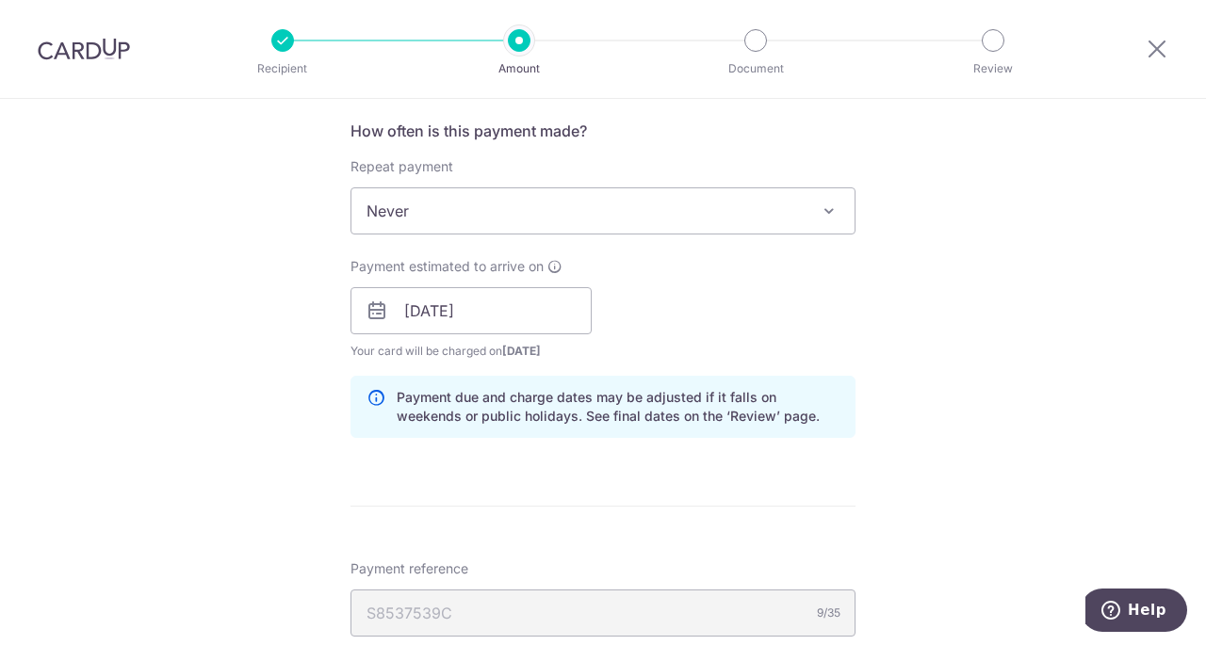
click at [198, 307] on div "Tell us more about your payment Enter one-time or monthly payment amount SGD 80…" at bounding box center [603, 258] width 1206 height 1827
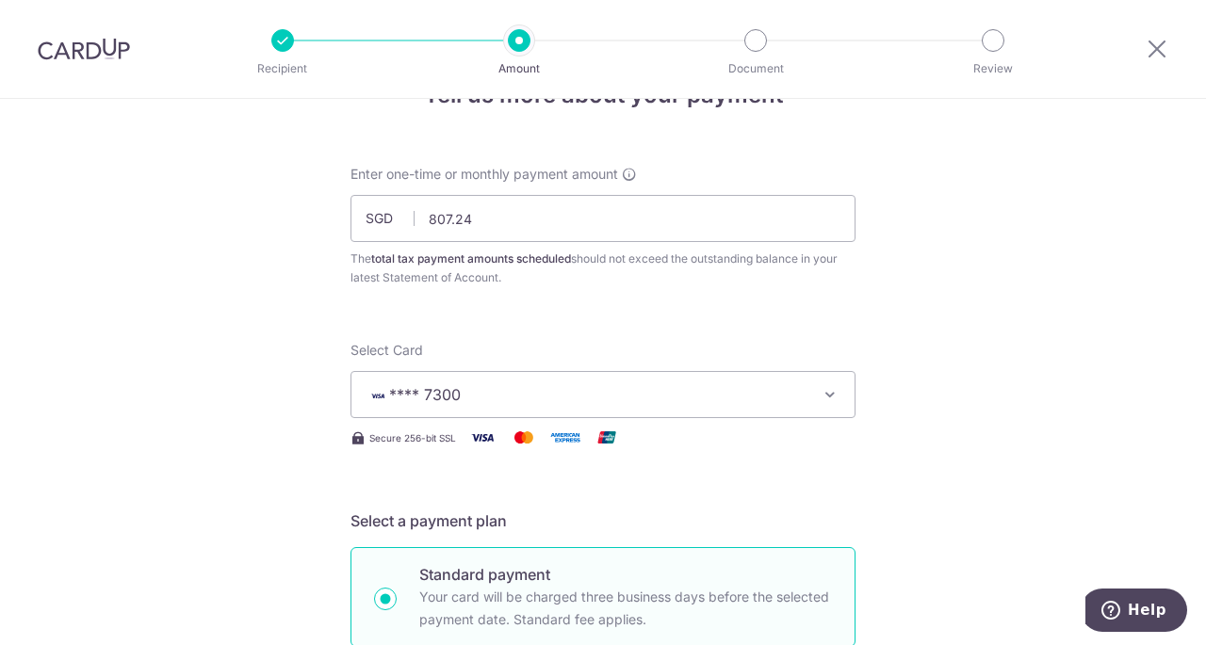
scroll to position [0, 0]
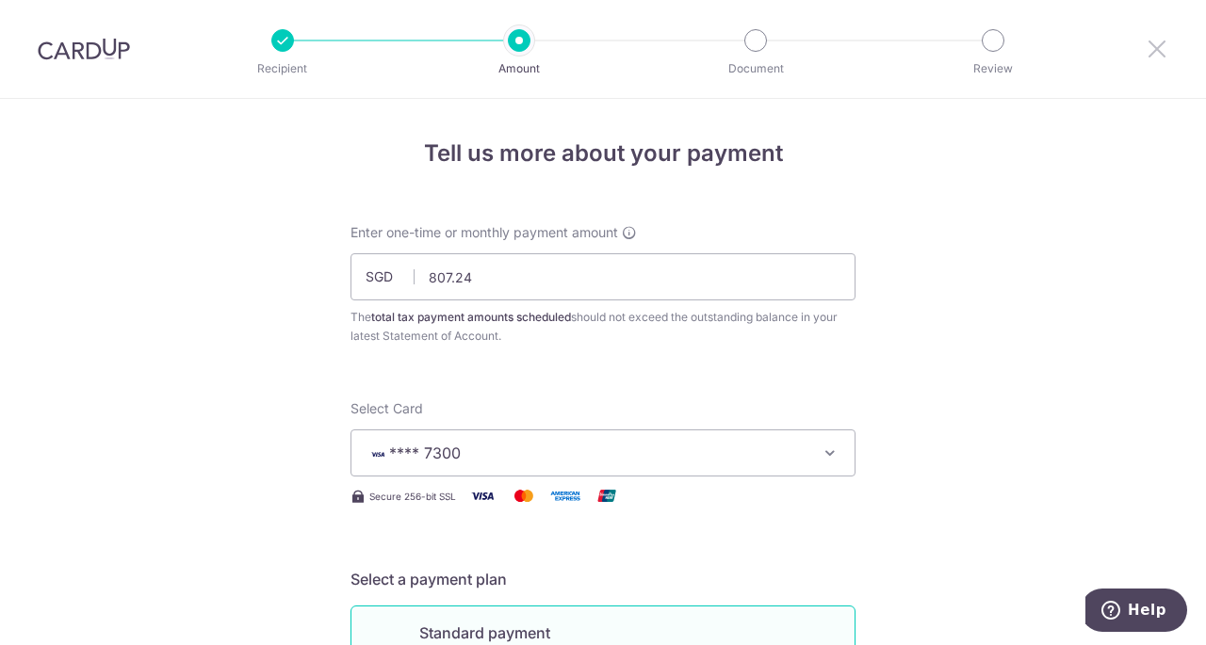
click at [1153, 48] on icon at bounding box center [1157, 49] width 23 height 24
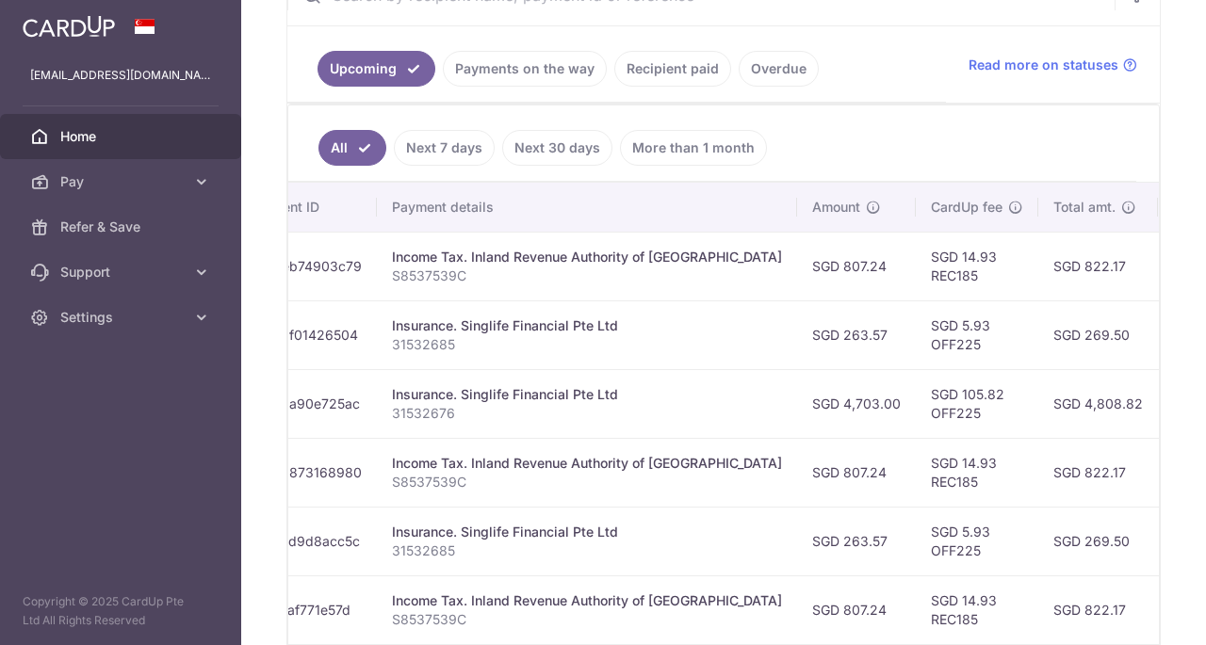
scroll to position [0, 366]
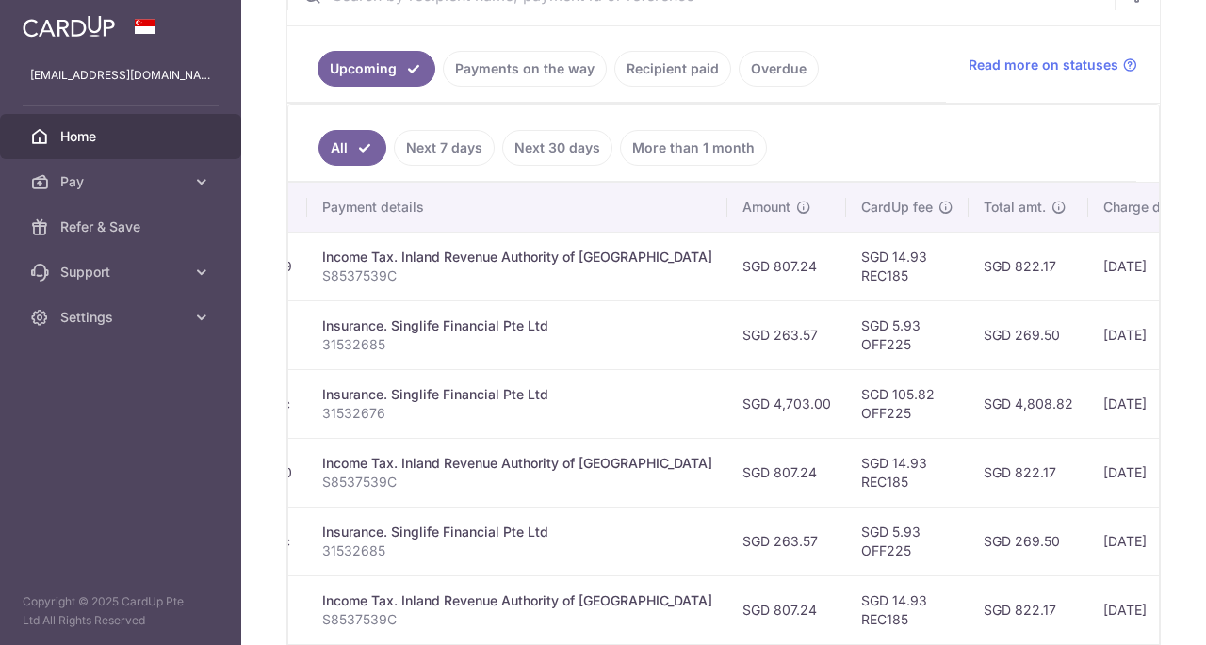
drag, startPoint x: 854, startPoint y: 252, endPoint x: 789, endPoint y: 244, distance: 65.4
click at [846, 244] on td "SGD 14.93 REC185" at bounding box center [907, 266] width 122 height 69
copy td "SGD 14.93"
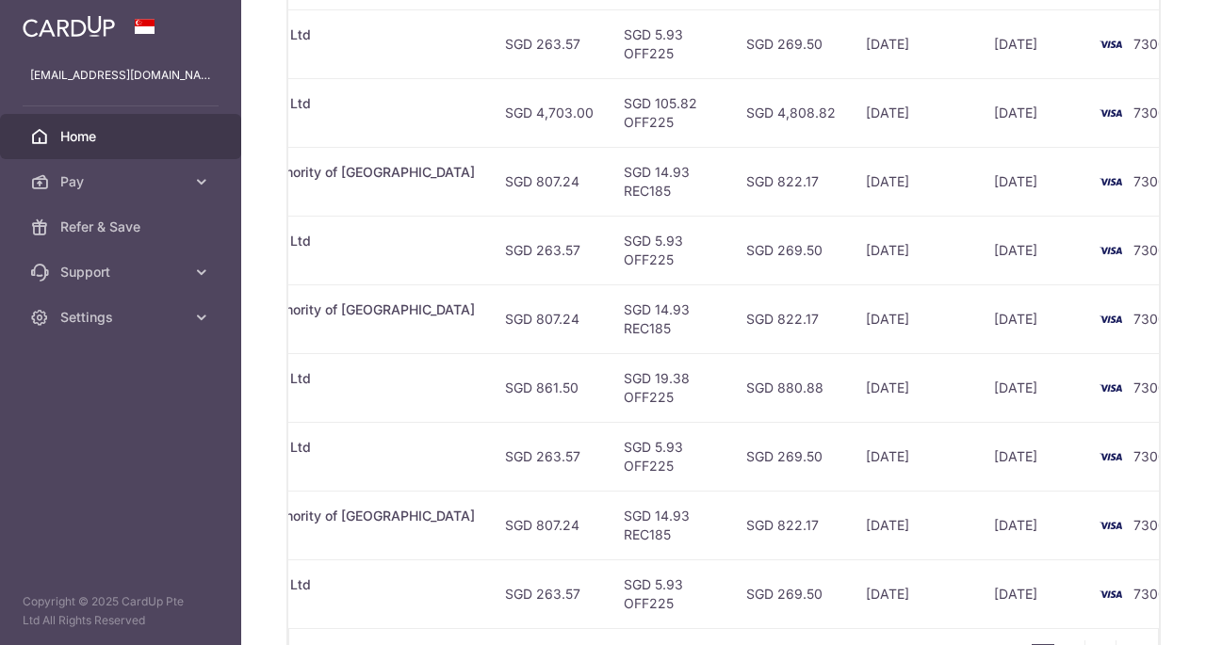
scroll to position [694, 0]
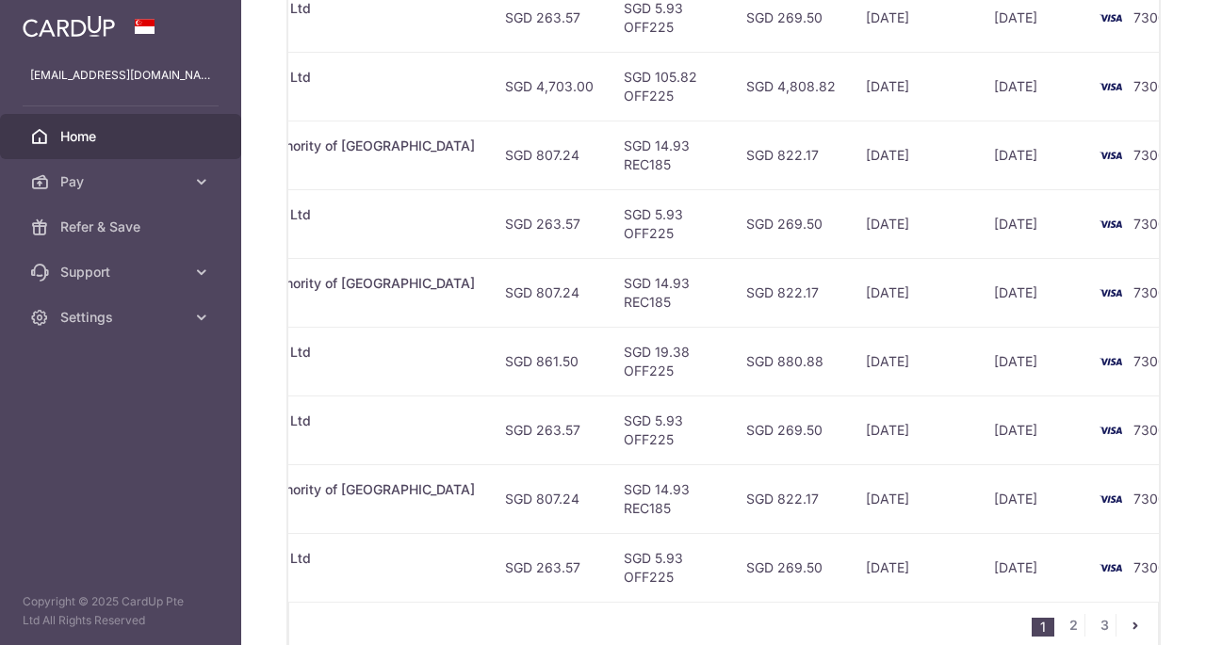
click at [1170, 274] on div "× Pause Schedule Pause all future payments in this series Pause just this one p…" at bounding box center [723, 322] width 965 height 645
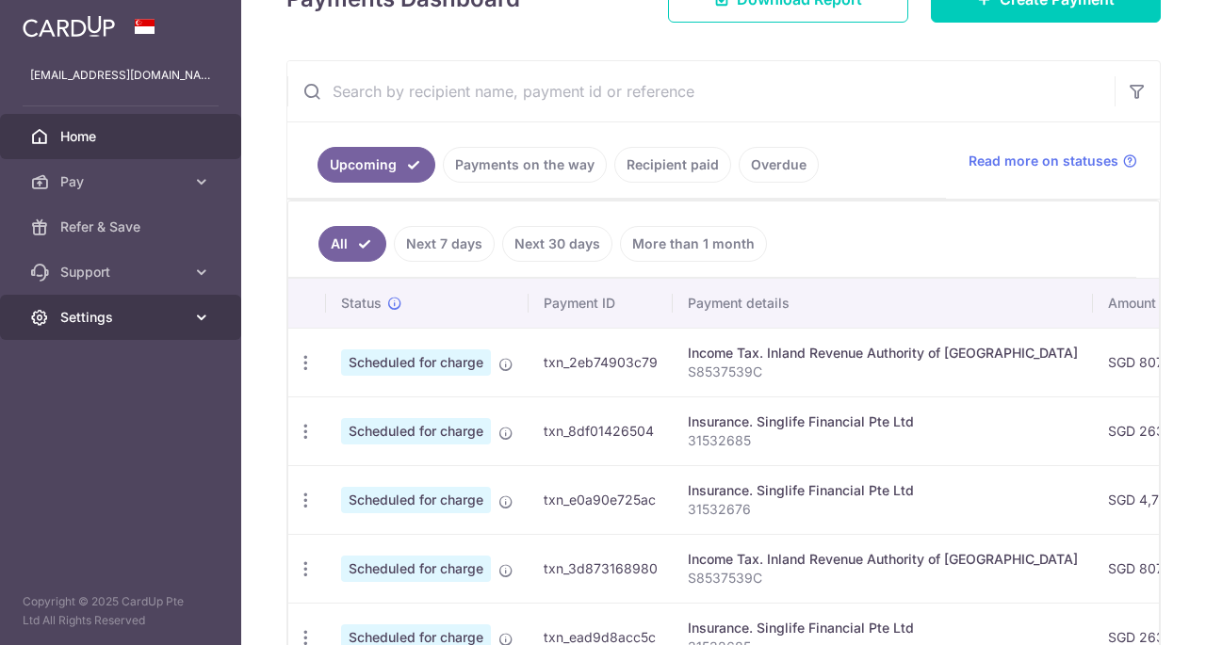
scroll to position [283, 0]
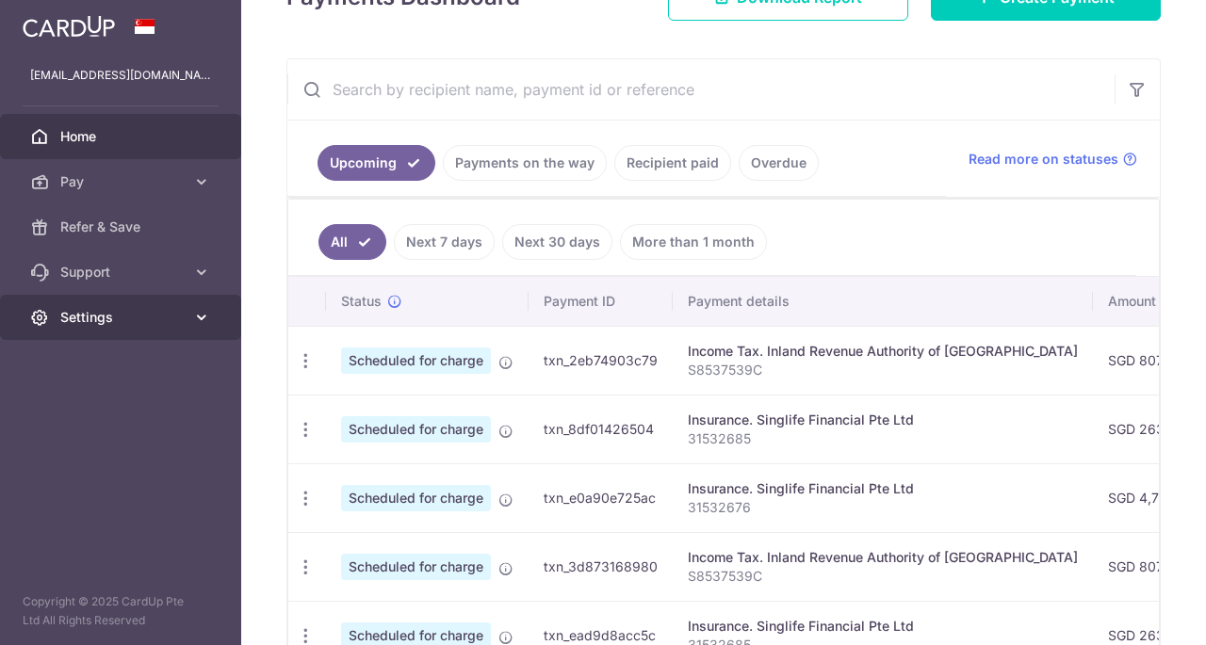
click at [135, 308] on span "Settings" at bounding box center [122, 317] width 124 height 19
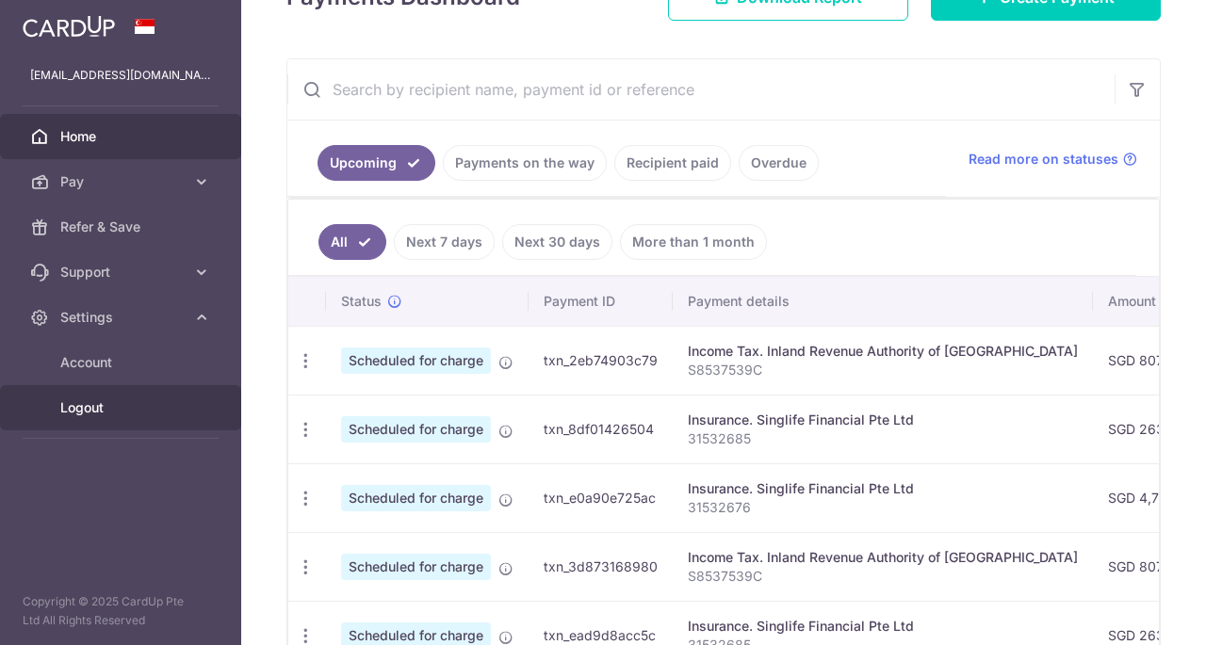
click at [80, 404] on span "Logout" at bounding box center [122, 407] width 124 height 19
